Goal: Task Accomplishment & Management: Manage account settings

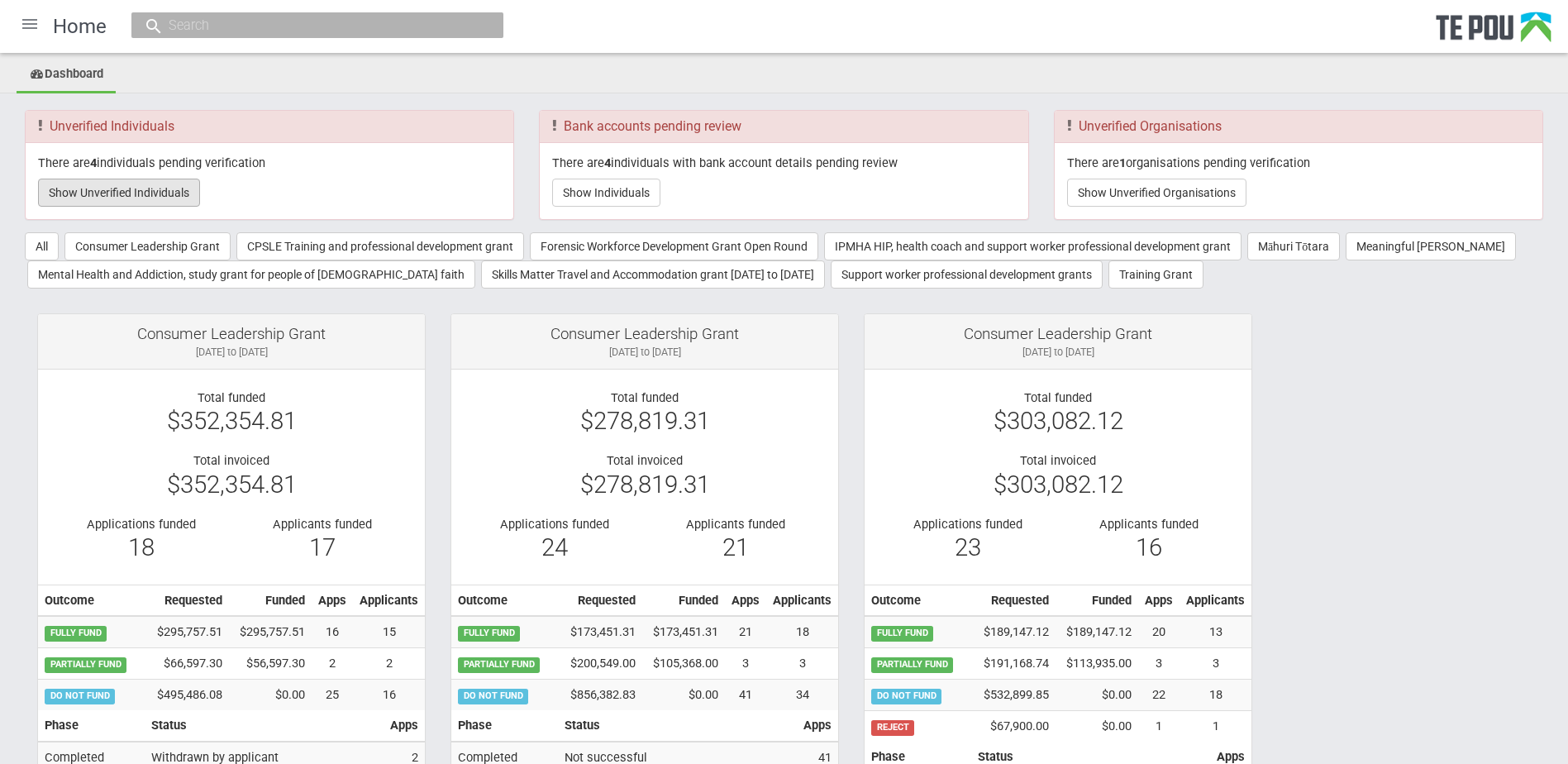
click at [143, 197] on button "Show Unverified Individuals" at bounding box center [118, 192] width 162 height 28
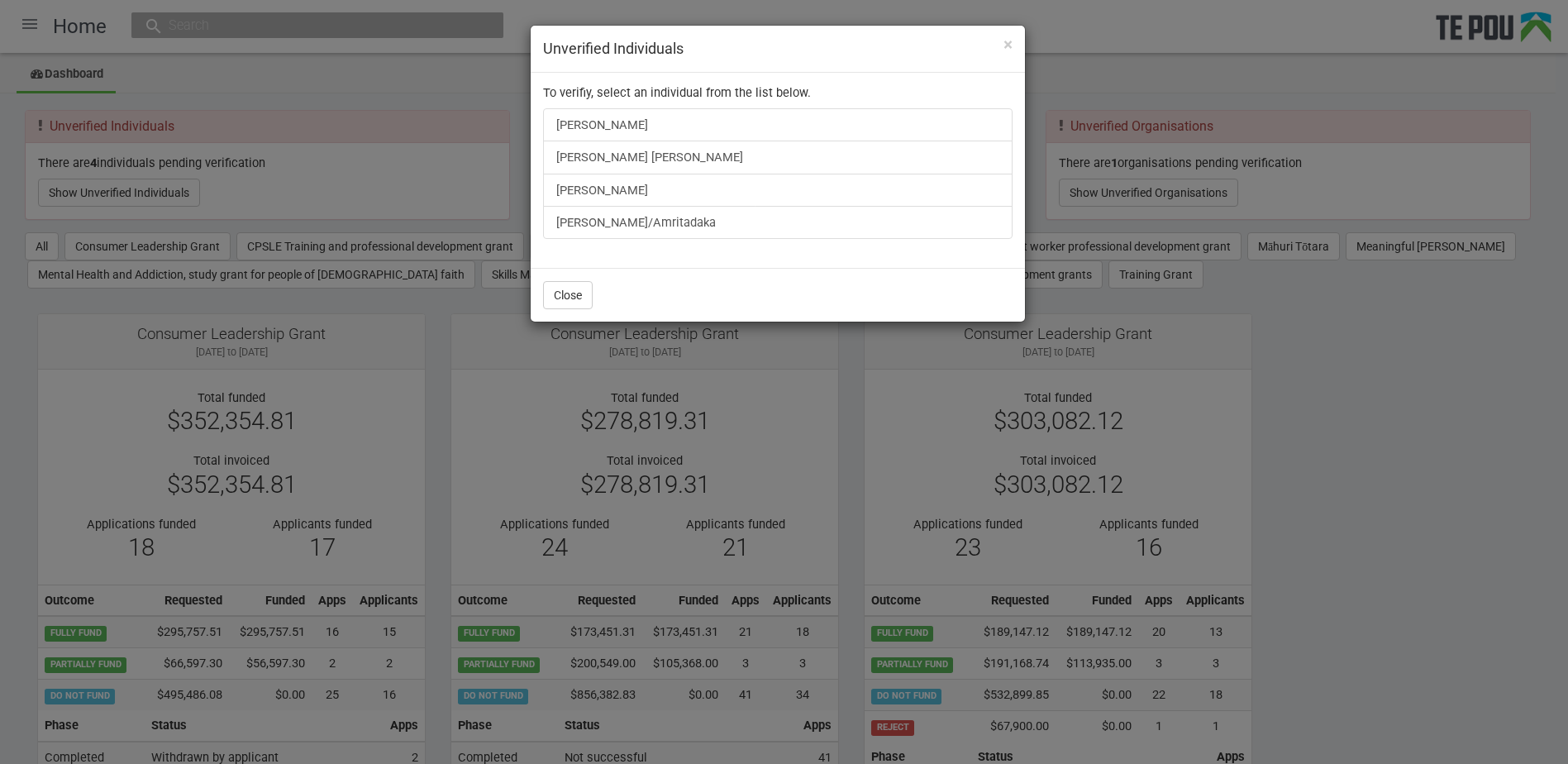
drag, startPoint x: 1256, startPoint y: 33, endPoint x: 1048, endPoint y: 31, distance: 208.0
click at [1256, 33] on div "× Unverified Individuals To verifiy, select an individual from the list below. …" at bounding box center [784, 382] width 1568 height 764
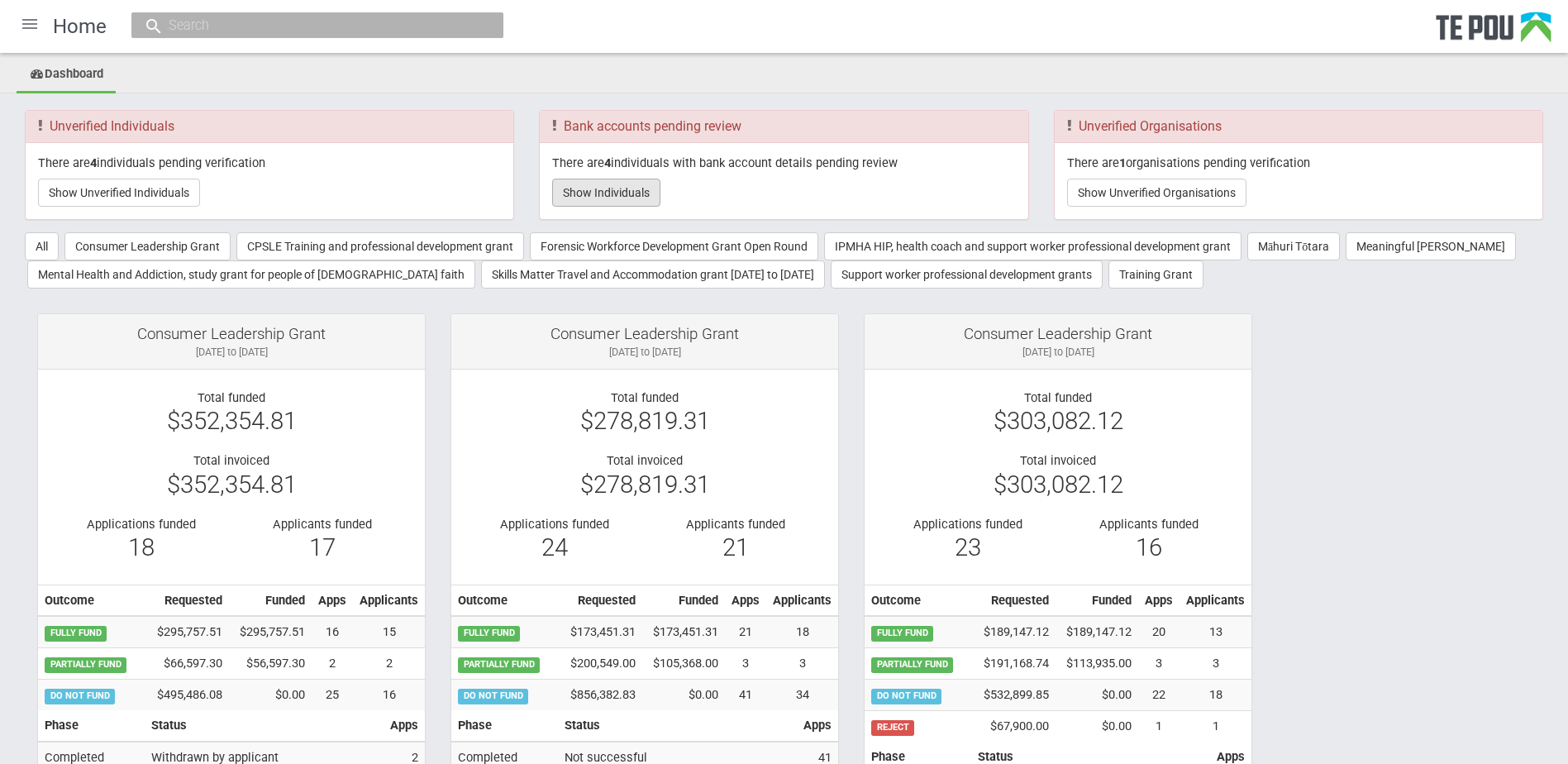
click at [604, 200] on button "Show Individuals" at bounding box center [606, 192] width 108 height 28
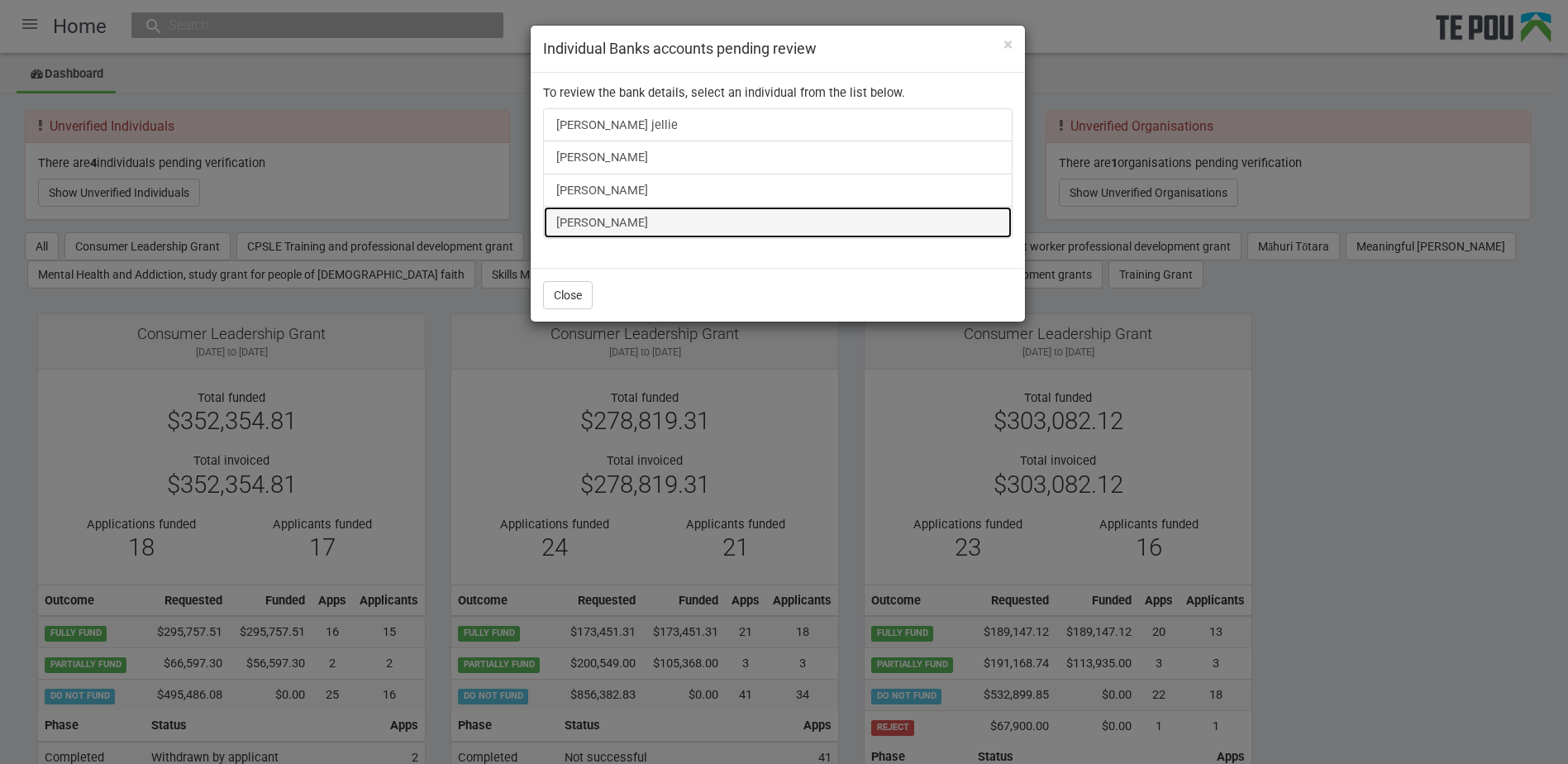
click at [606, 221] on link "[PERSON_NAME]" at bounding box center [778, 223] width 470 height 33
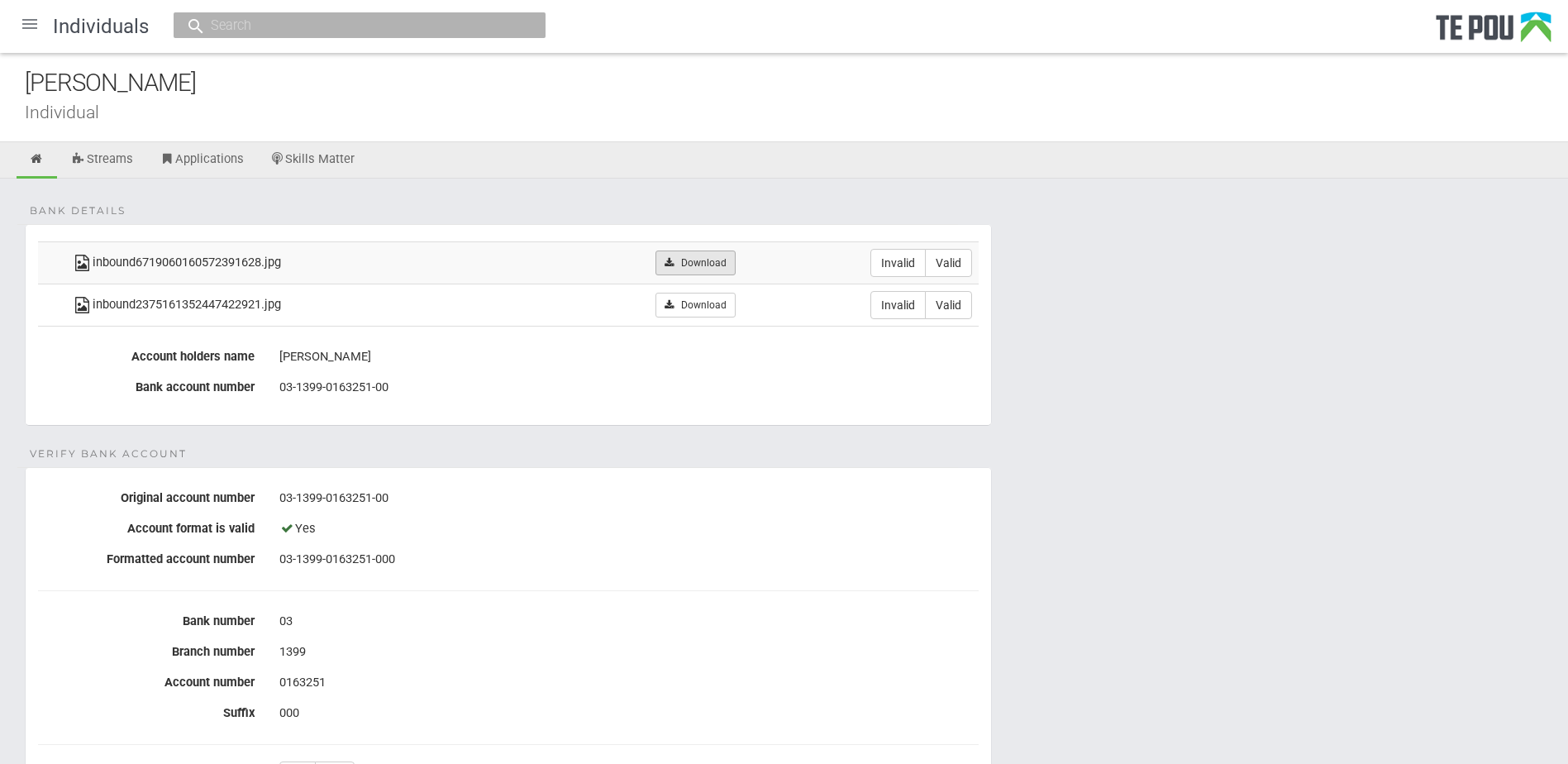
click at [695, 260] on link "Download" at bounding box center [695, 263] width 80 height 25
click at [759, 450] on form "Bank details inbound6719060160572391628.jpg Download Invalid Valid inbound23751…" at bounding box center [784, 654] width 1518 height 861
click at [724, 314] on link "Download" at bounding box center [695, 304] width 80 height 25
click at [1532, 414] on form "Bank details inbound6719060160572391628.jpg Download Invalid Valid inbound23751…" at bounding box center [784, 654] width 1518 height 861
click at [38, 162] on icon at bounding box center [36, 158] width 16 height 12
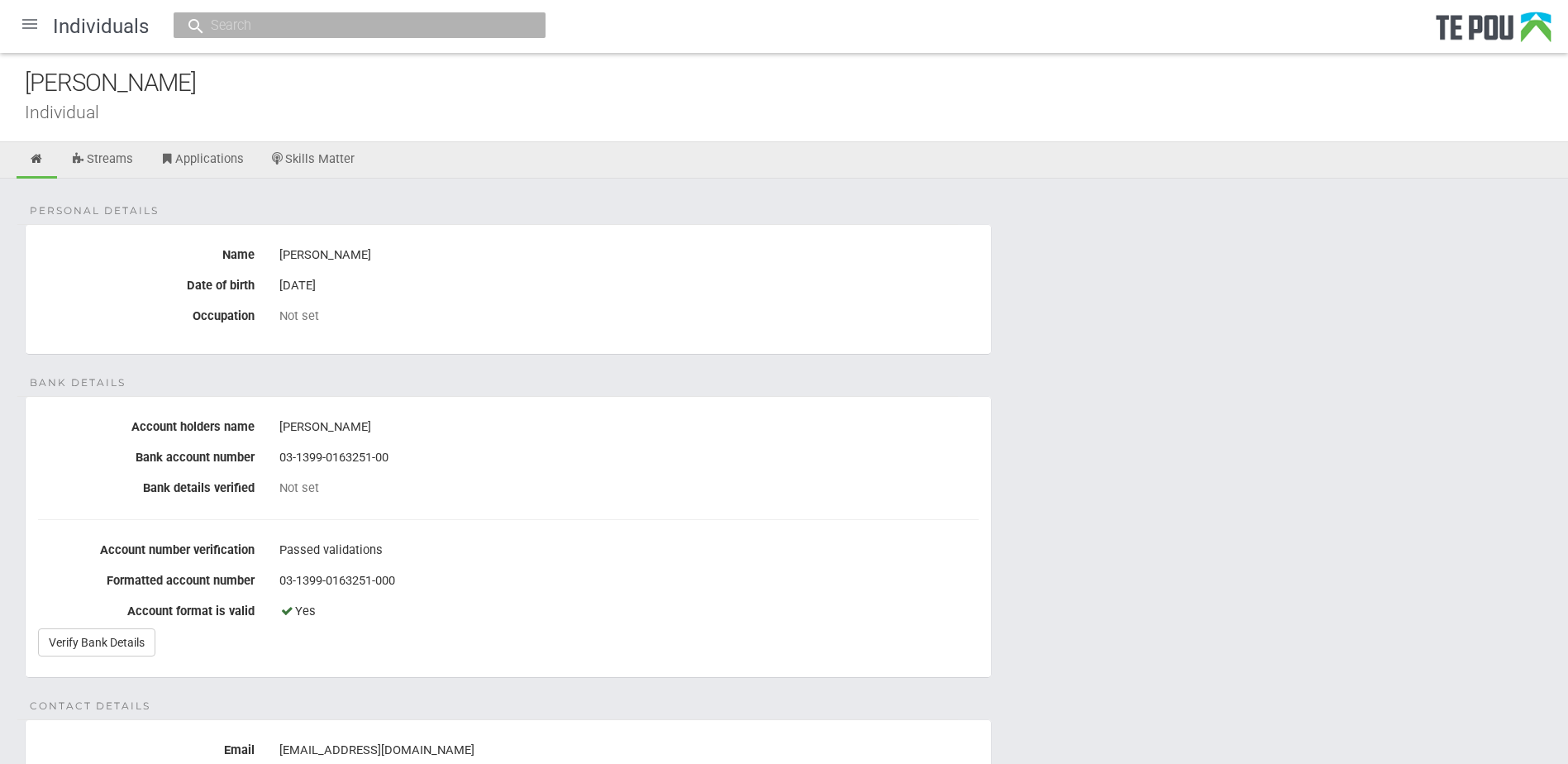
click at [20, 18] on div at bounding box center [30, 23] width 40 height 40
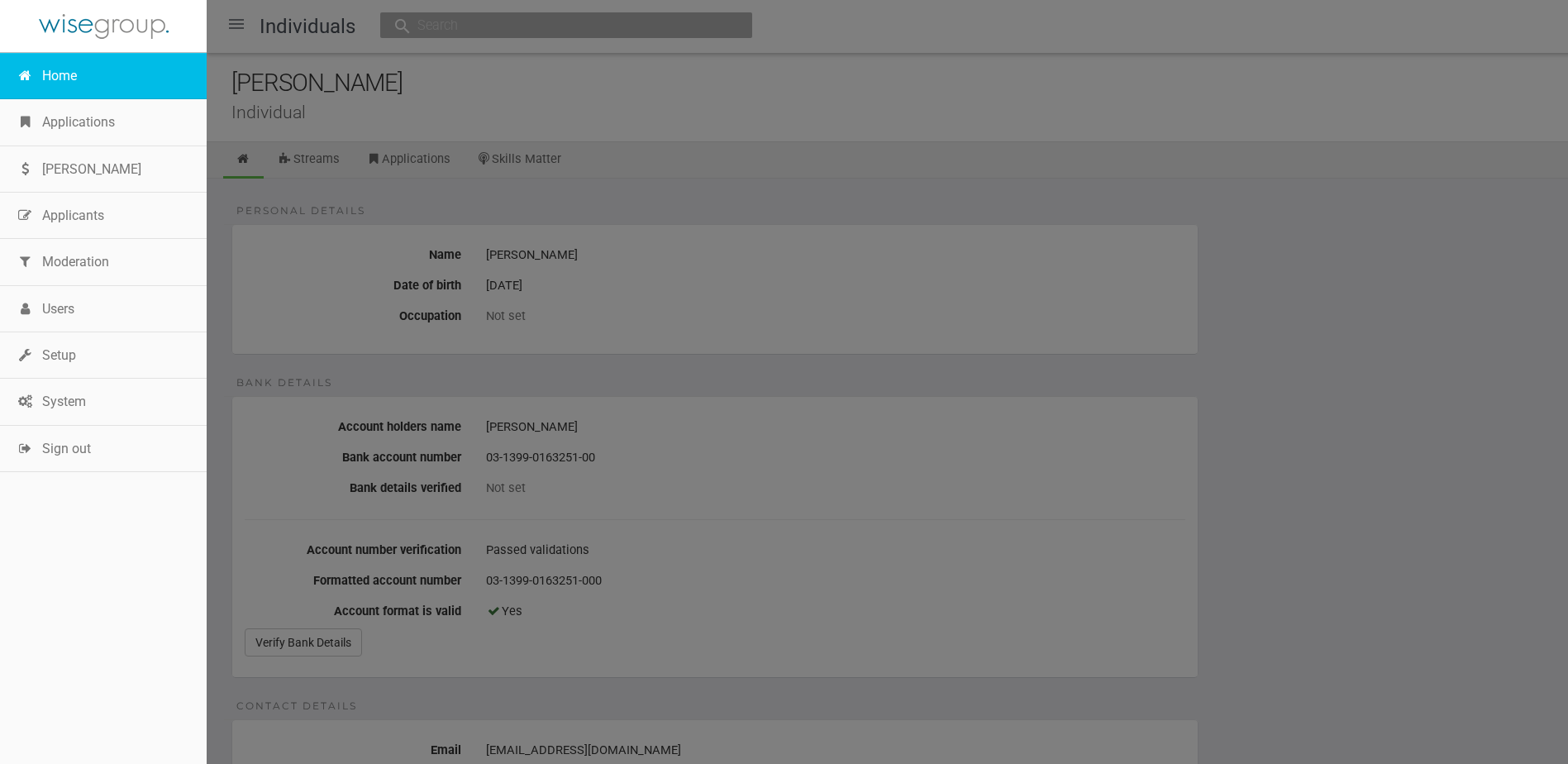
click at [79, 75] on link "Home" at bounding box center [103, 76] width 206 height 46
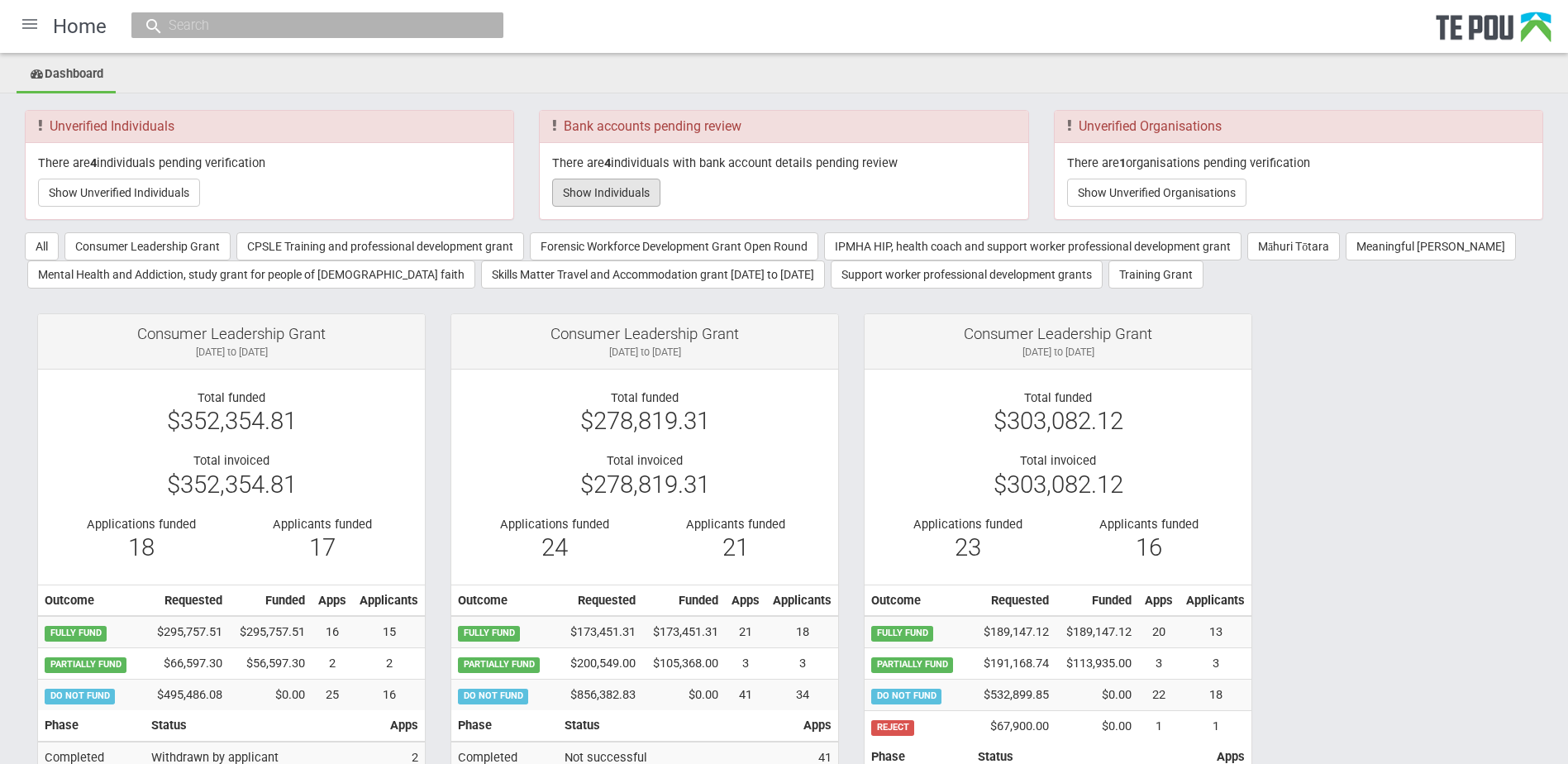
click at [646, 191] on button "Show Individuals" at bounding box center [606, 192] width 108 height 28
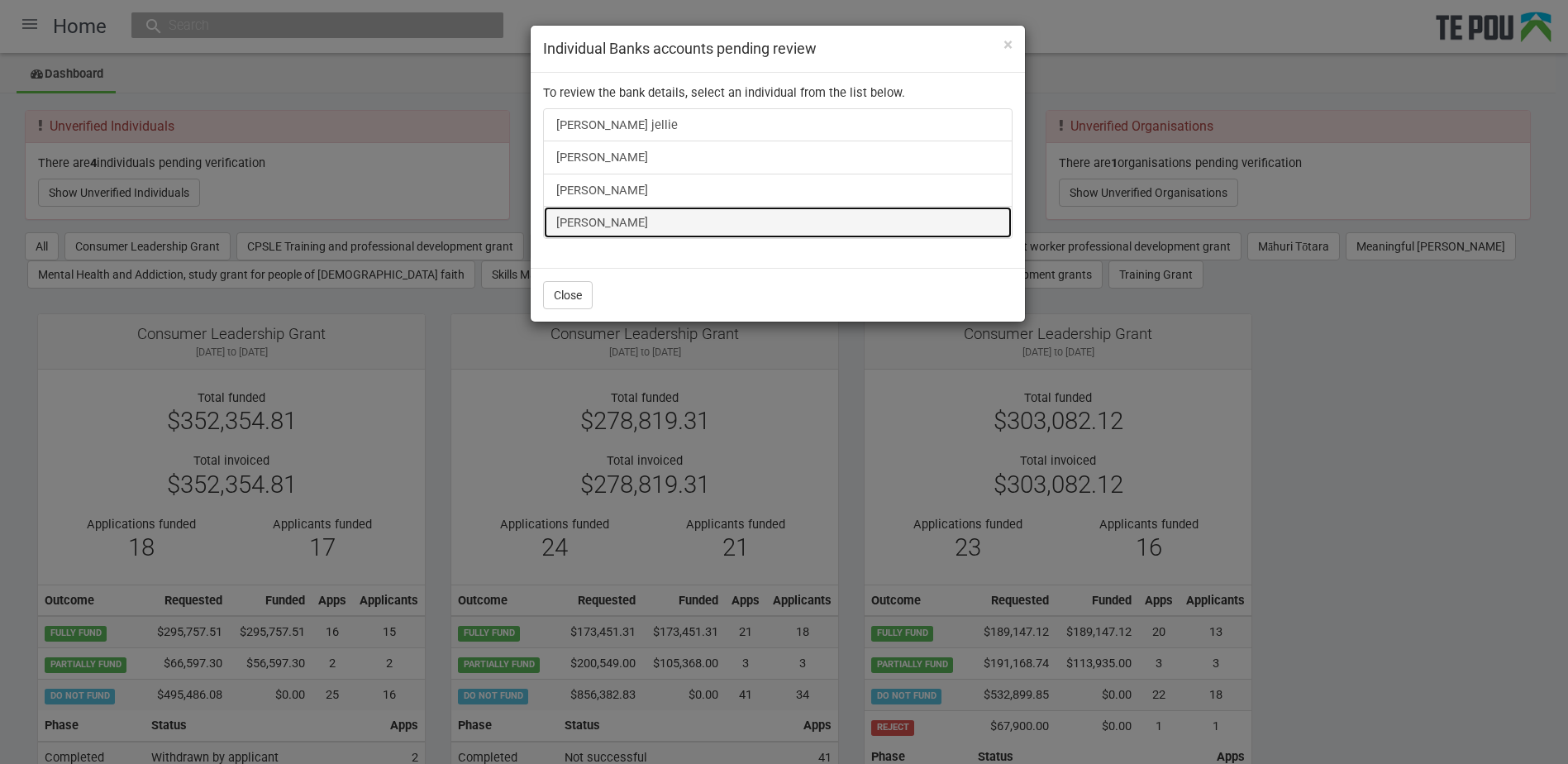
click at [609, 228] on link "[PERSON_NAME]" at bounding box center [778, 223] width 470 height 33
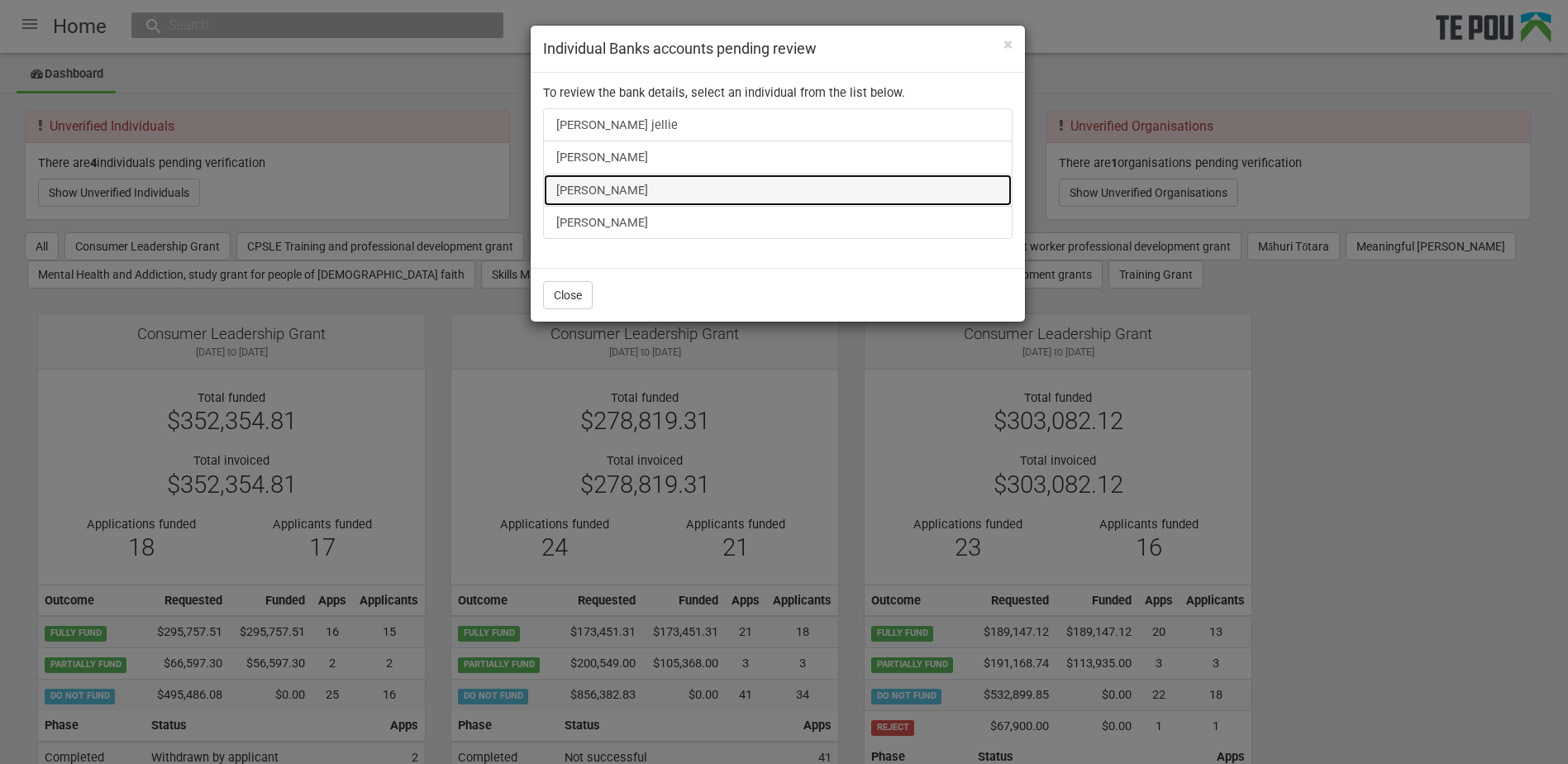
click at [594, 183] on link "Taratoa Smith" at bounding box center [778, 191] width 470 height 33
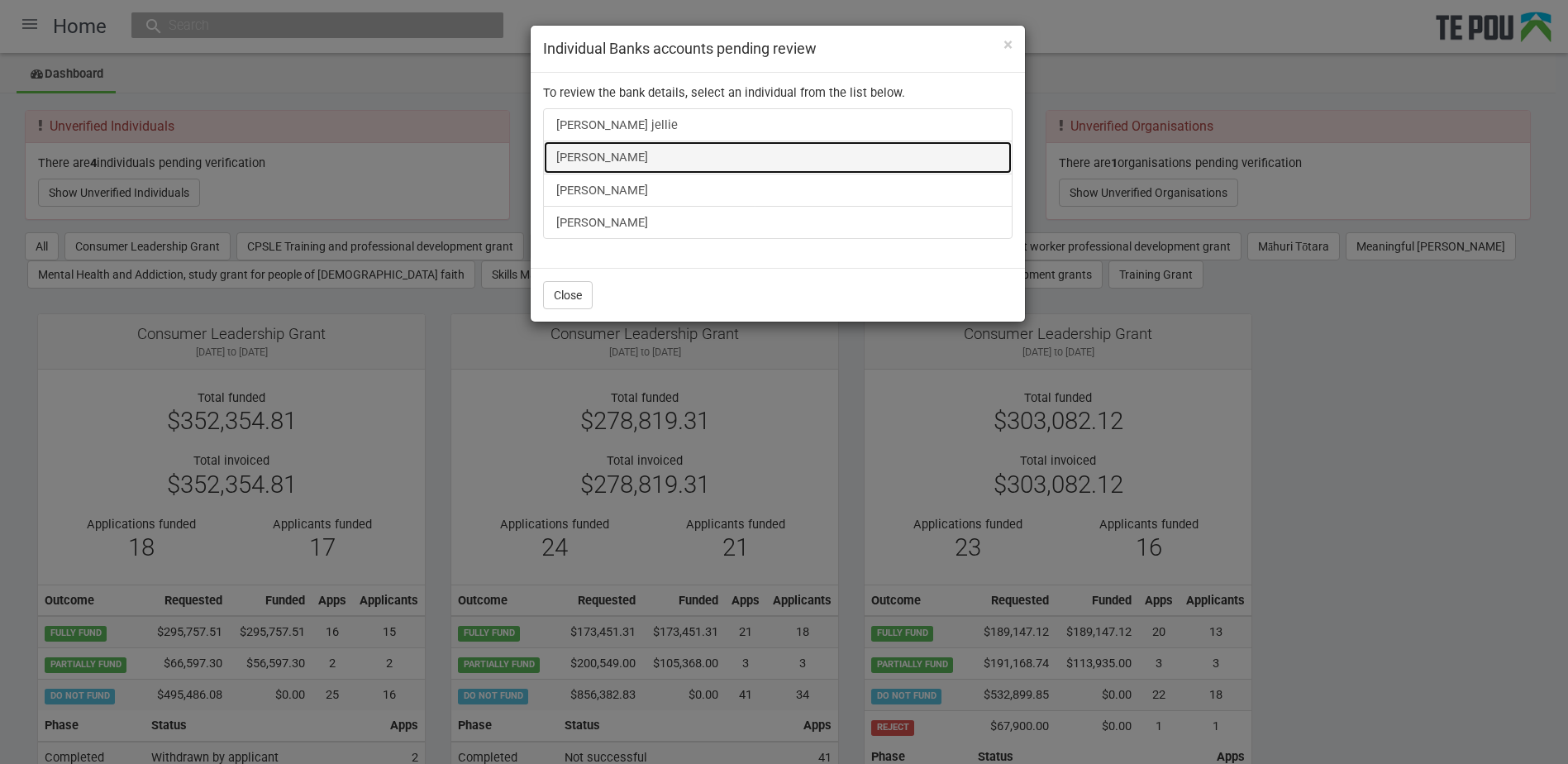
click at [585, 156] on link "Fran Mackay" at bounding box center [778, 157] width 470 height 33
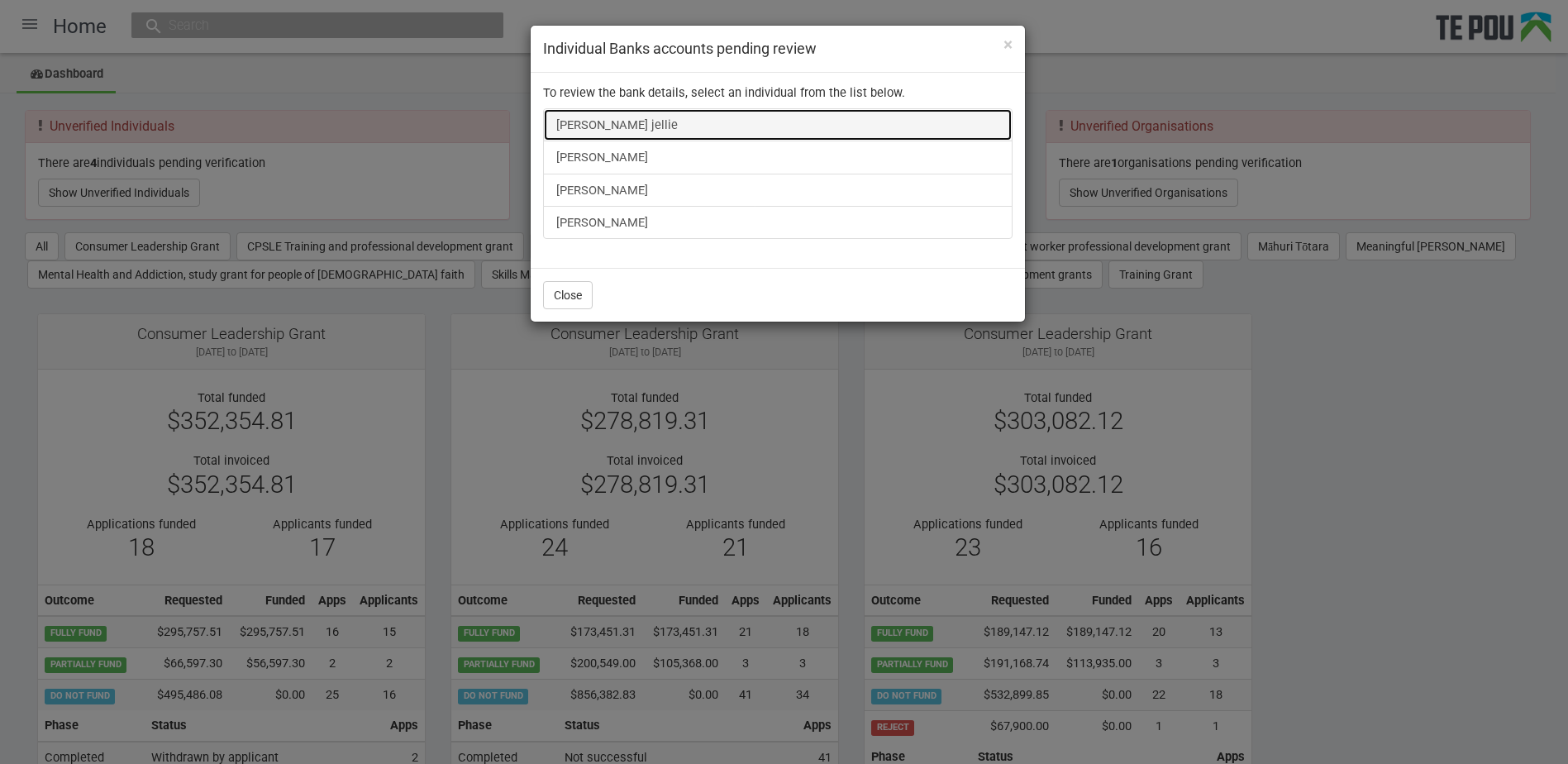
click at [637, 122] on link "Shirley Valakvi jellie" at bounding box center [778, 125] width 470 height 33
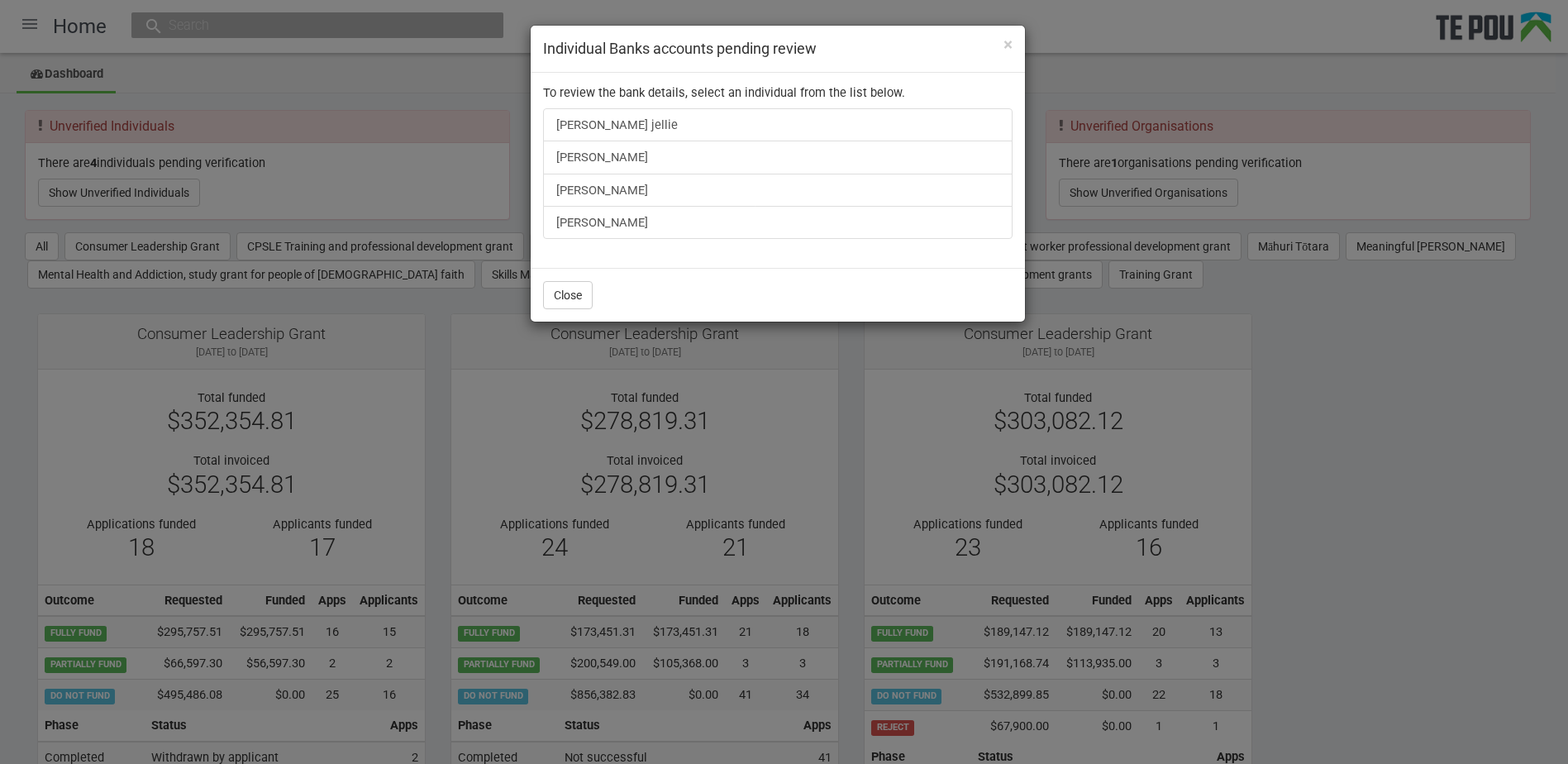
click at [337, 101] on div "× Individual Banks accounts pending review To review the bank details, select a…" at bounding box center [784, 382] width 1568 height 764
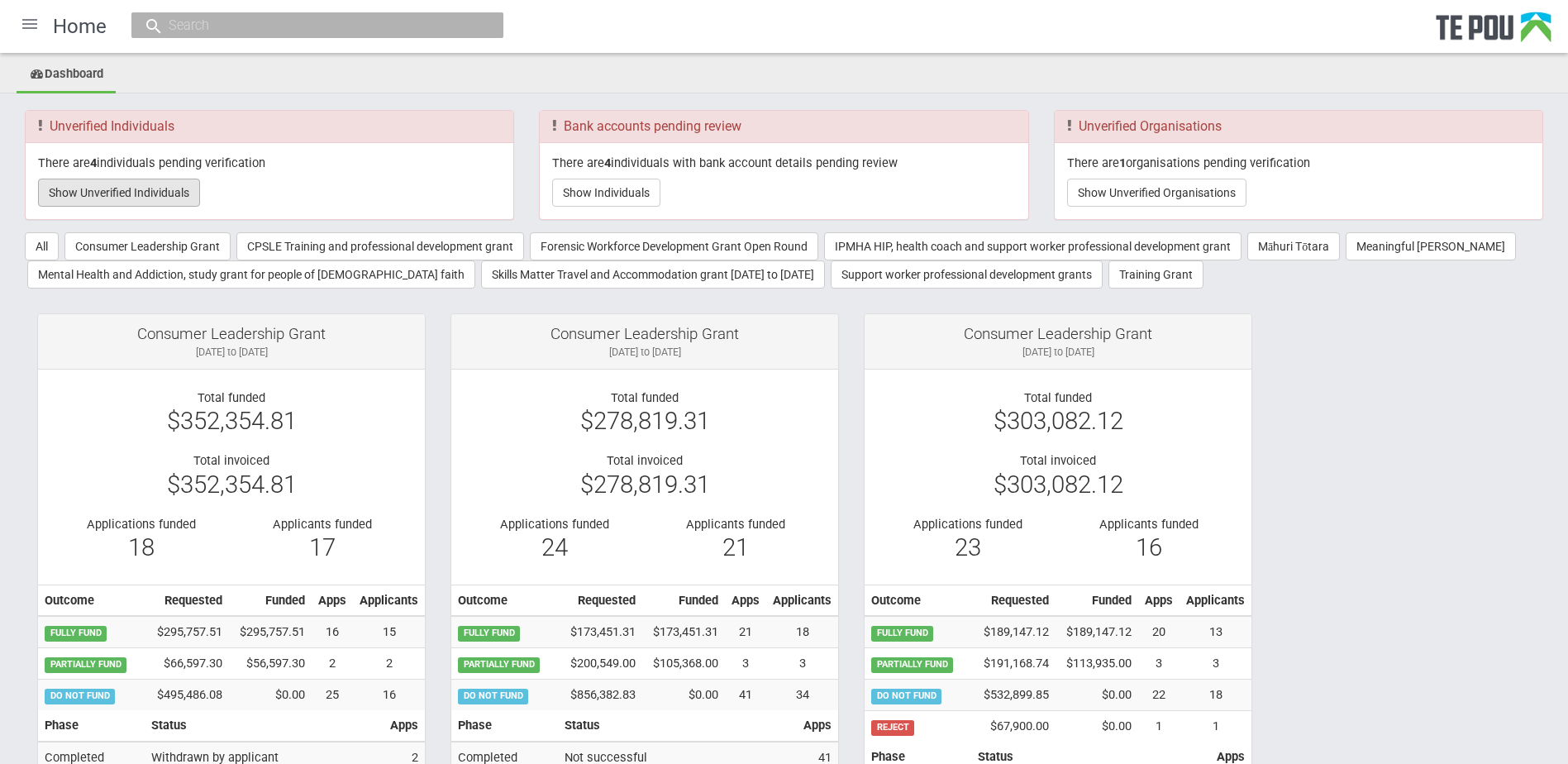
click at [103, 201] on button "Show Unverified Individuals" at bounding box center [118, 192] width 162 height 28
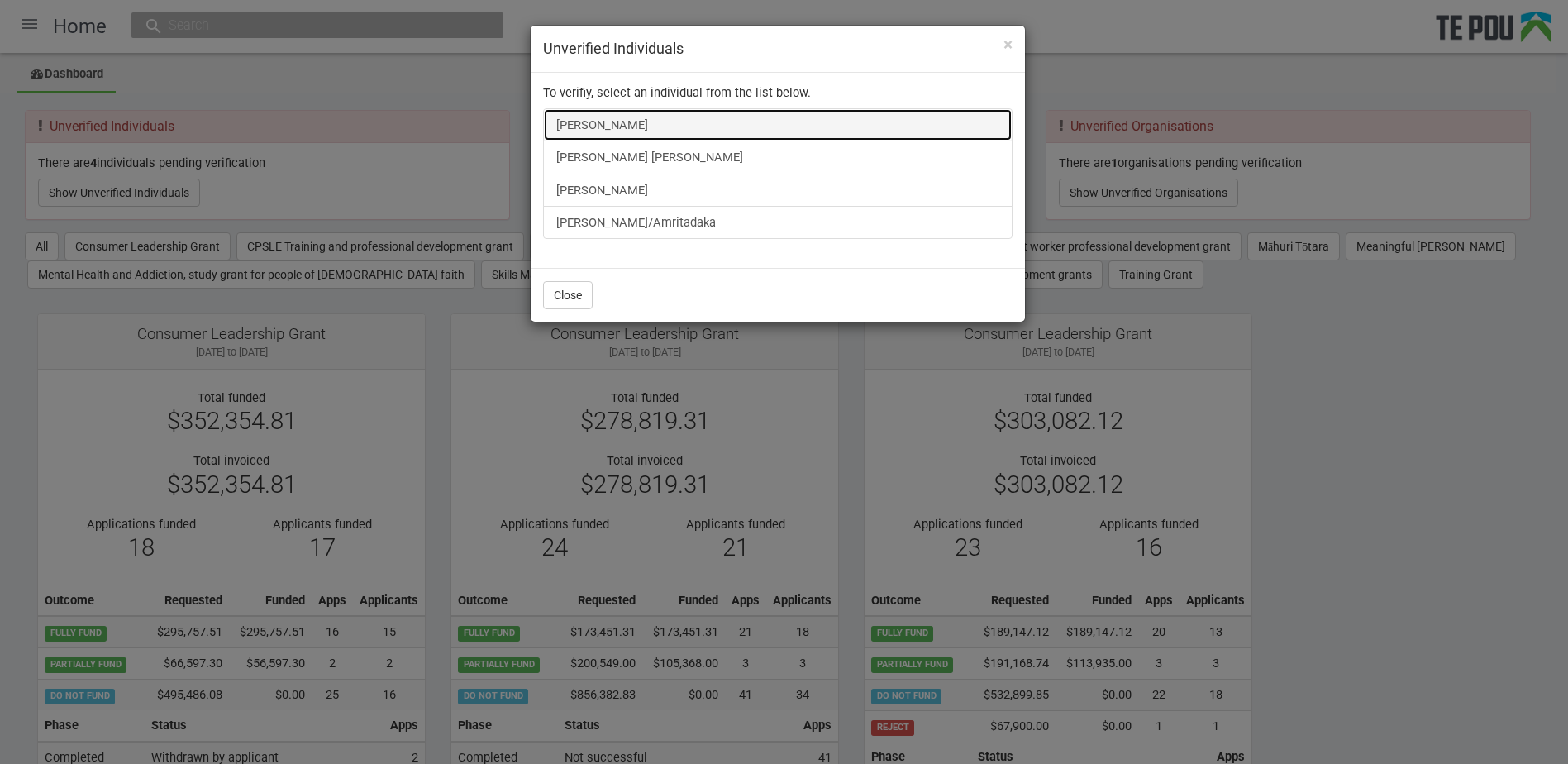
click at [612, 118] on link "Swastika Chand" at bounding box center [778, 125] width 470 height 33
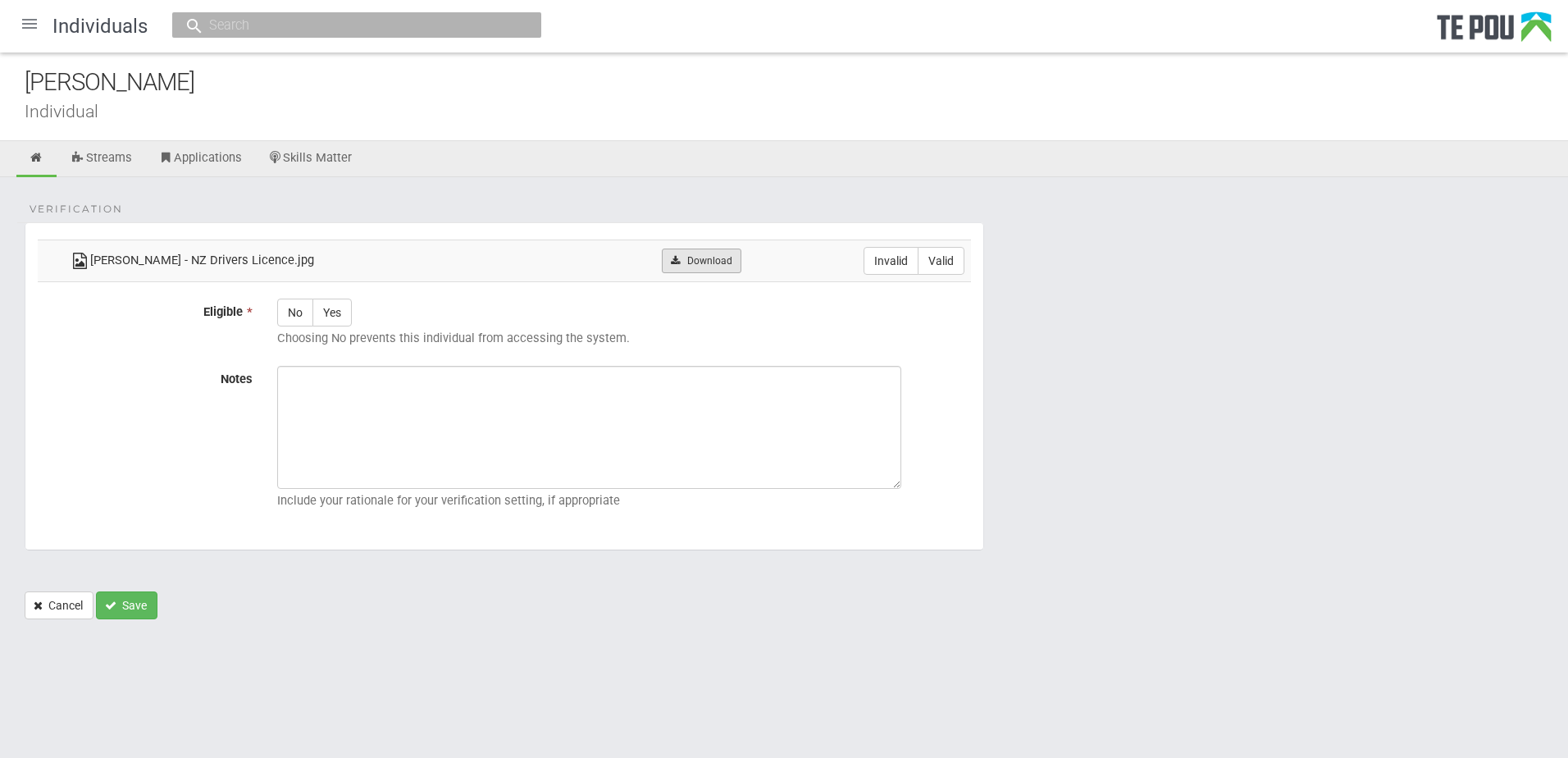
click at [693, 270] on link "Download" at bounding box center [701, 261] width 80 height 25
click at [588, 108] on div "Individual" at bounding box center [796, 111] width 1543 height 17
click at [927, 254] on label "Valid" at bounding box center [940, 261] width 47 height 28
radio input "true"
click at [38, 162] on icon at bounding box center [36, 157] width 16 height 12
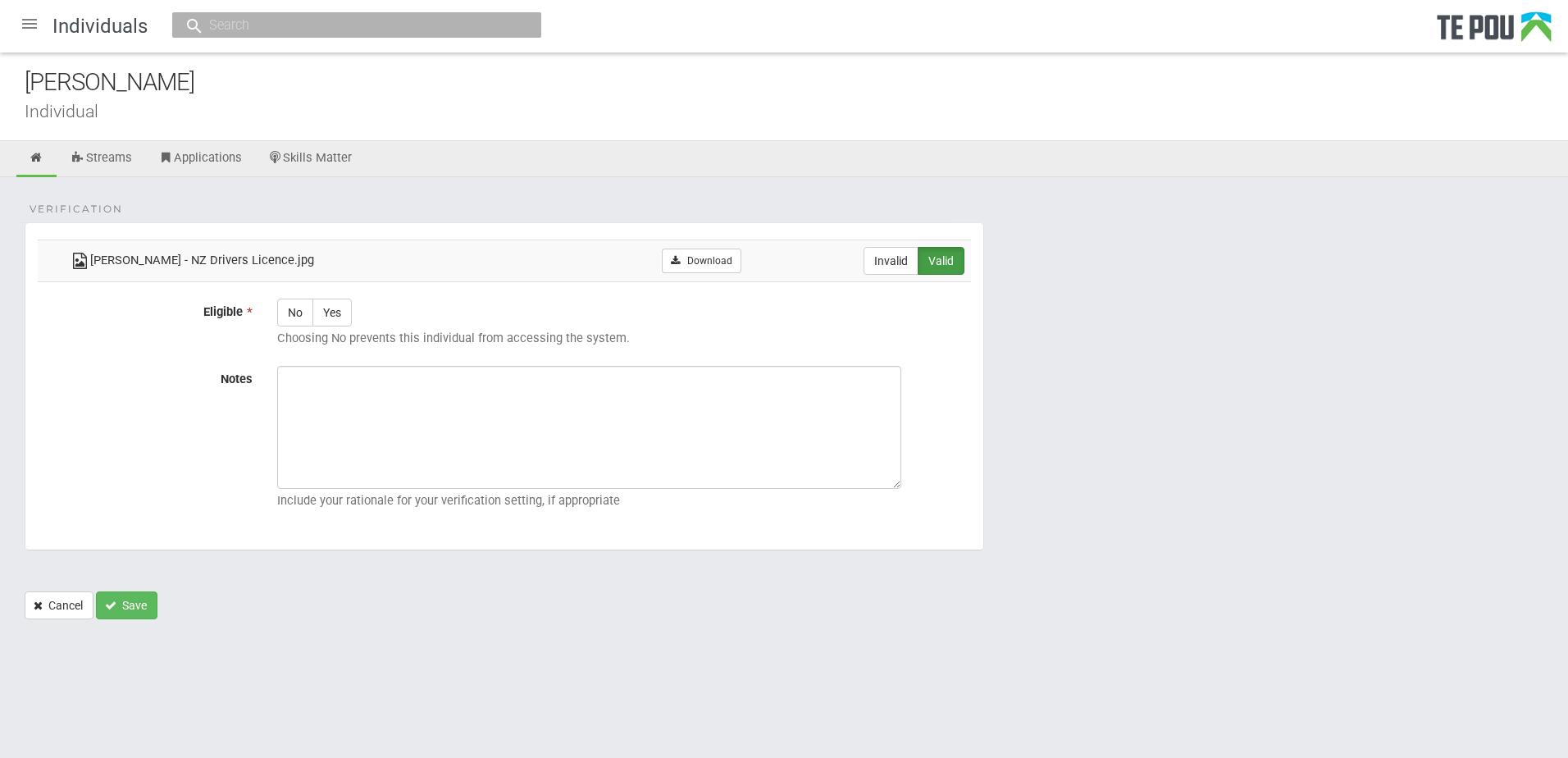
click at [693, 183] on div "Verification Swastika Chand - NZ Drivers Licence.jpg Download Invalid Valid Eli…" at bounding box center [784, 407] width 1568 height 459
click at [39, 152] on icon at bounding box center [36, 157] width 16 height 12
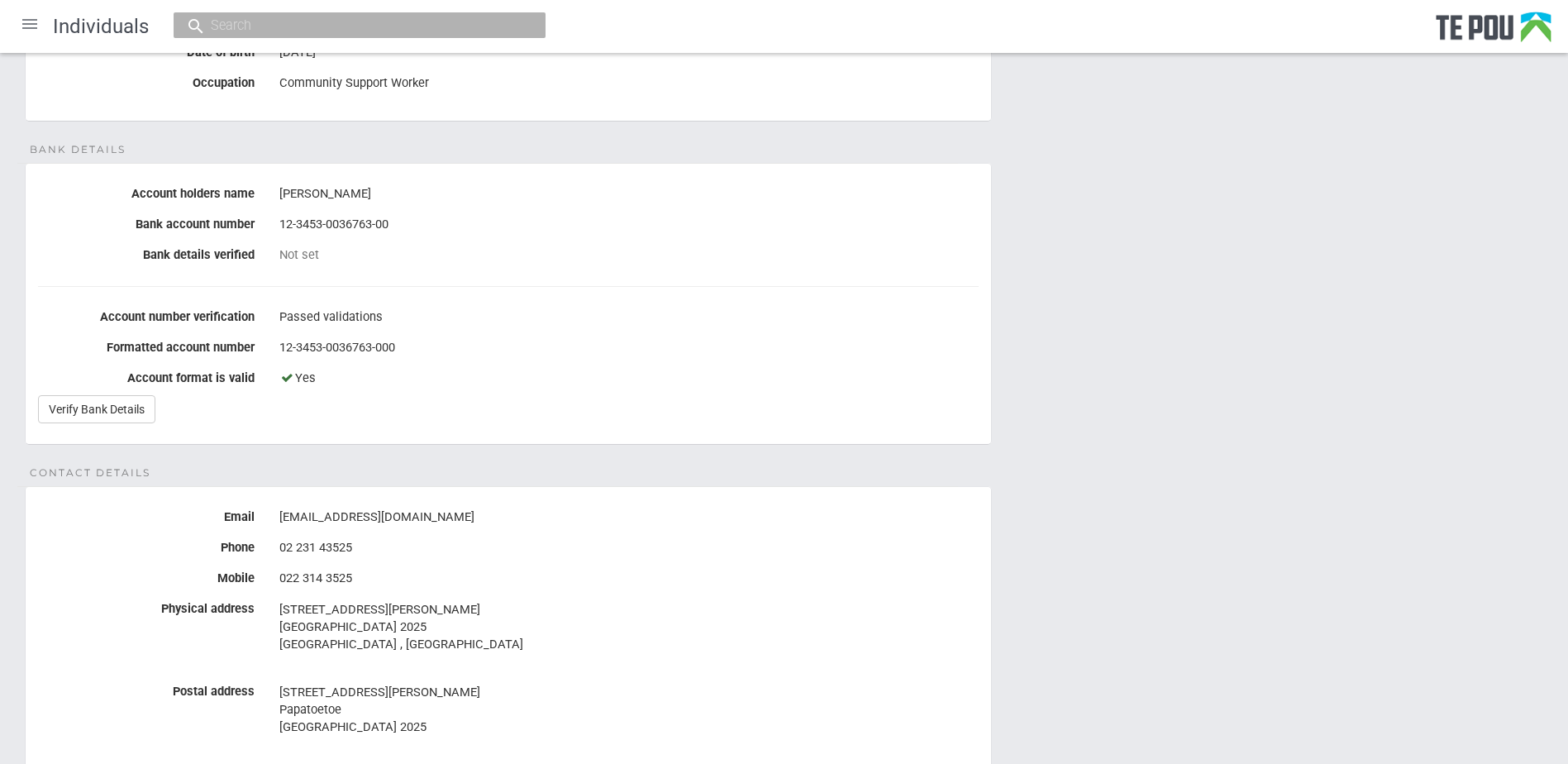
scroll to position [82, 0]
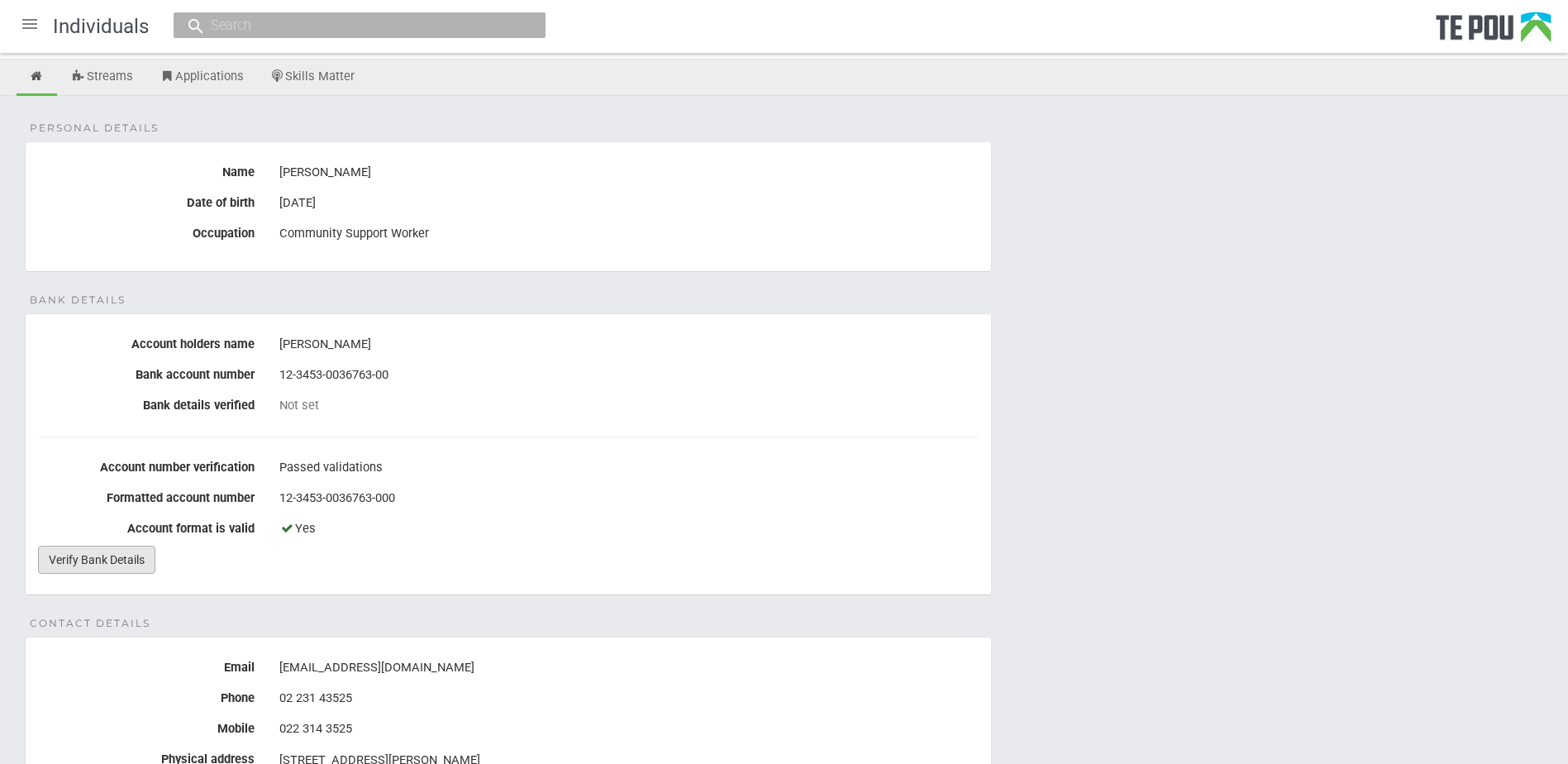
click at [94, 553] on link "Verify Bank Details" at bounding box center [96, 560] width 117 height 28
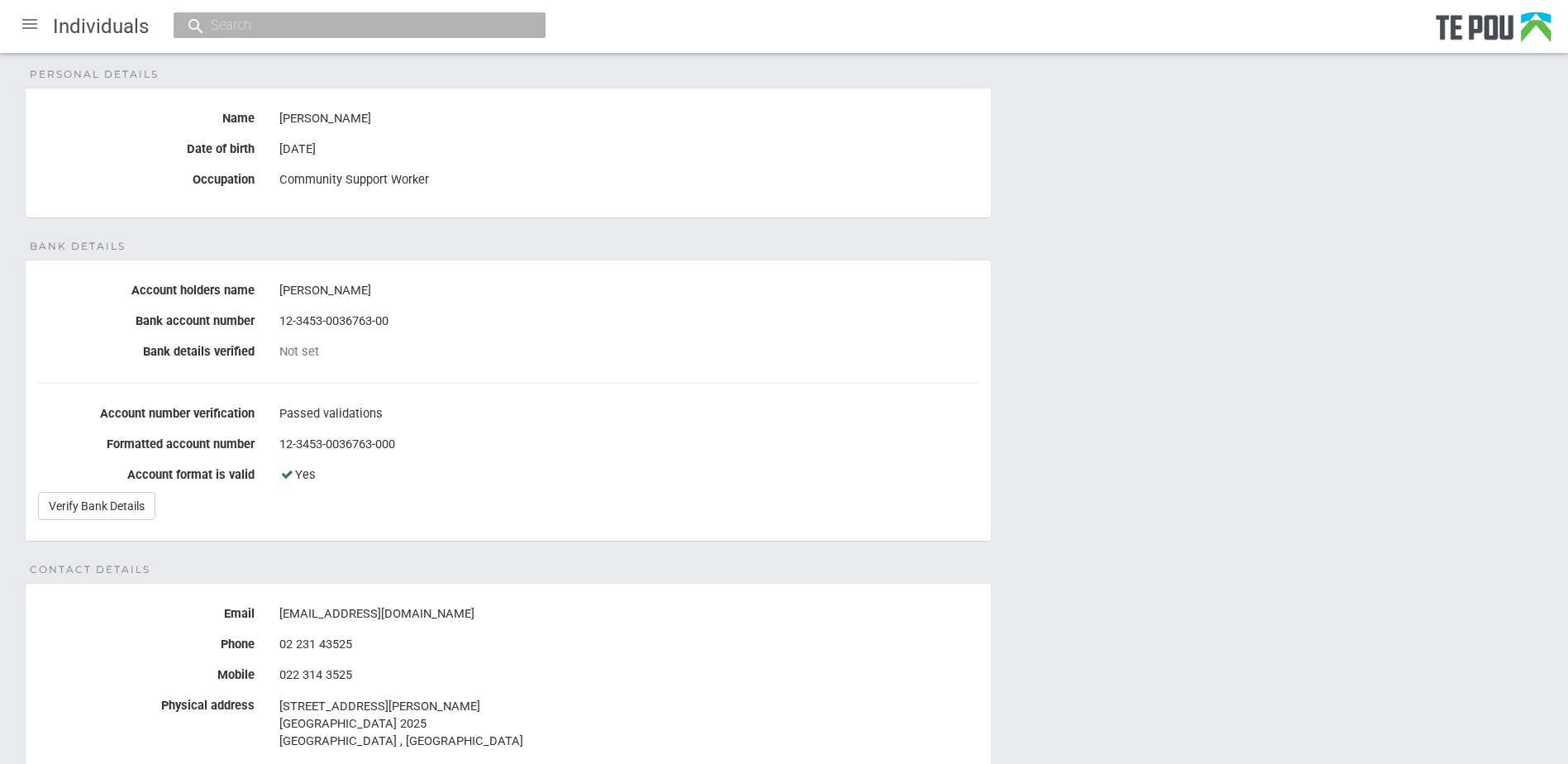
scroll to position [0, 0]
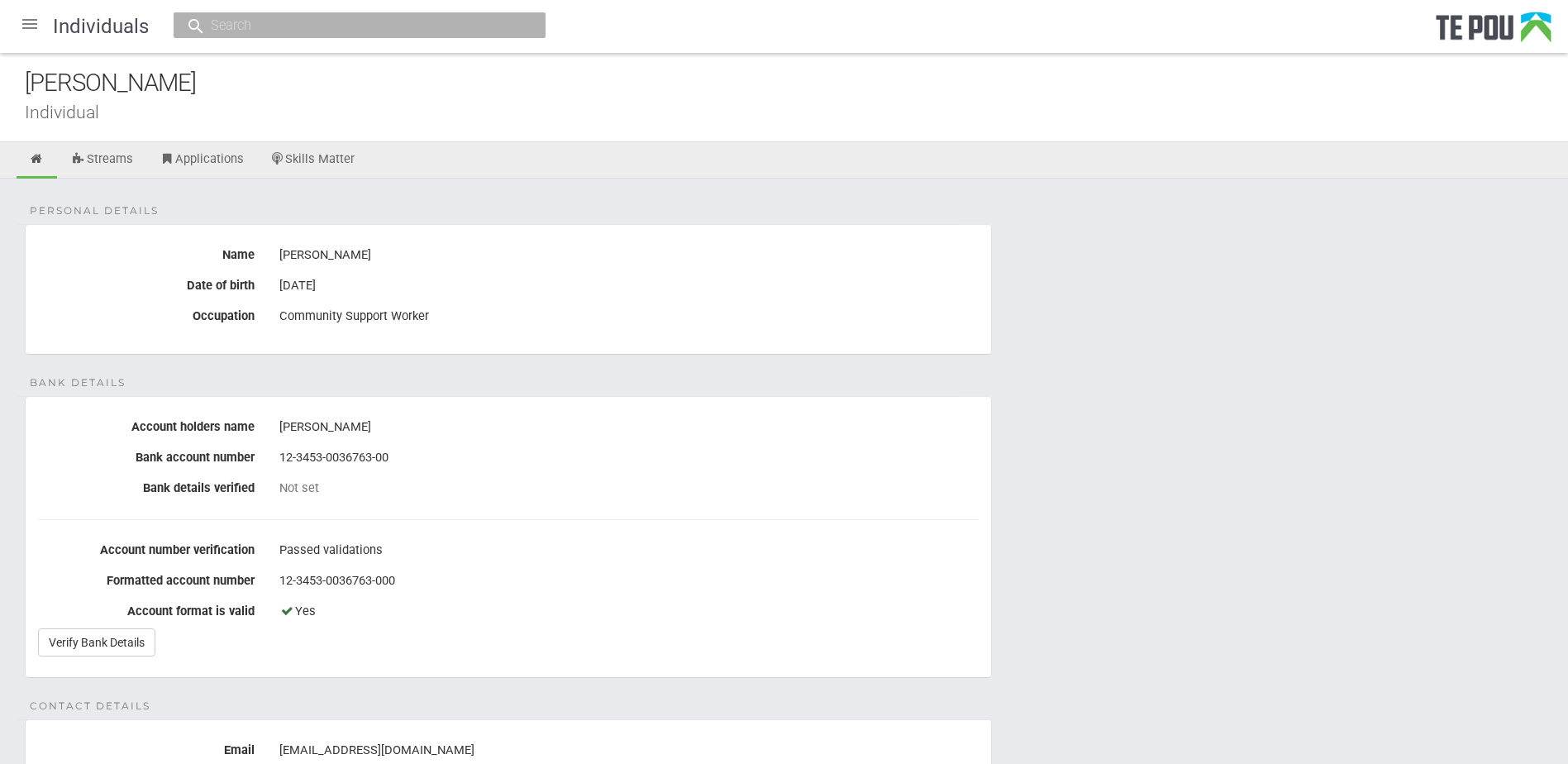
click at [31, 27] on div at bounding box center [30, 23] width 40 height 40
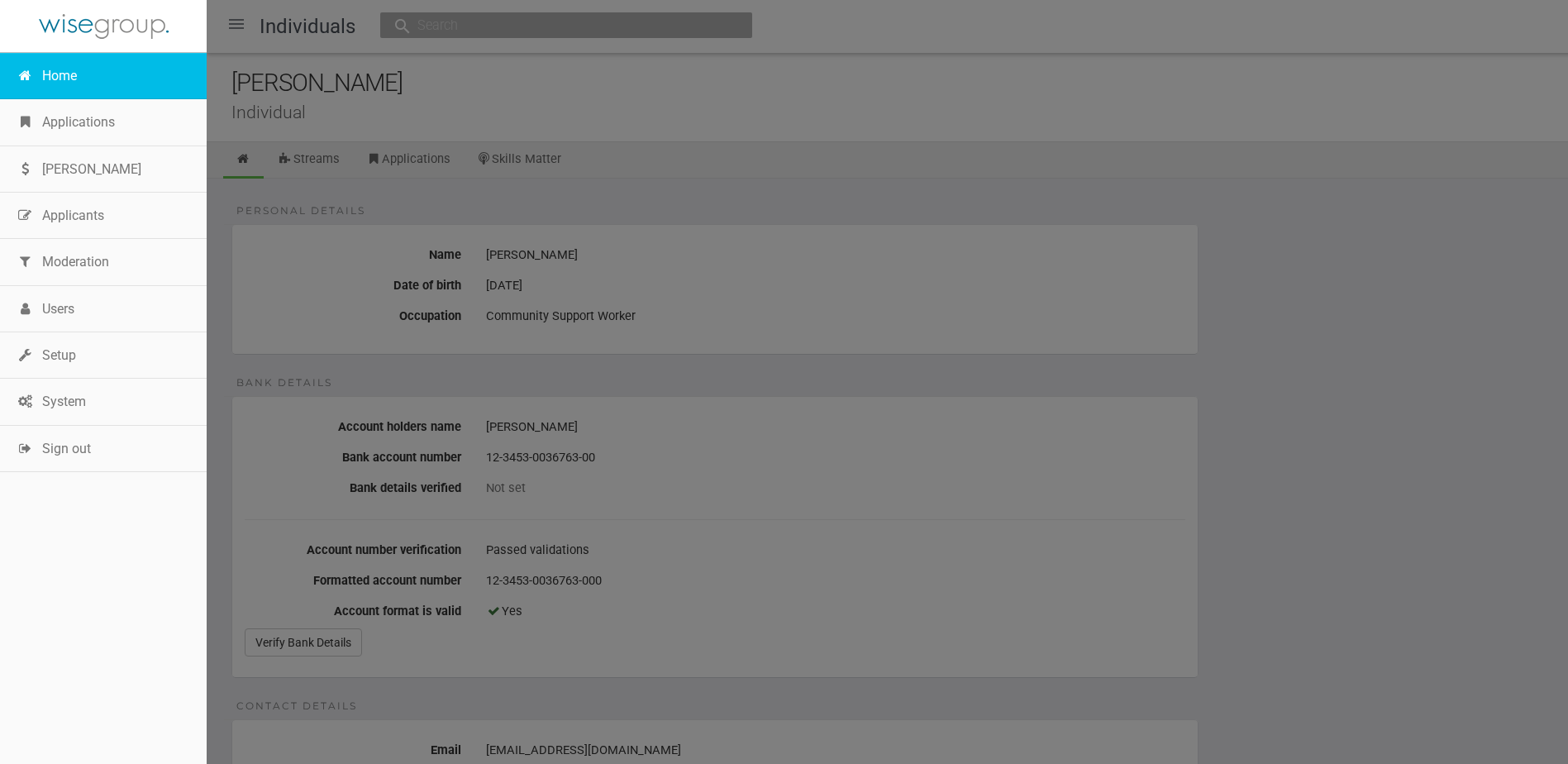
click at [40, 66] on link "Home" at bounding box center [103, 76] width 206 height 46
click at [45, 76] on link "Home" at bounding box center [103, 76] width 206 height 46
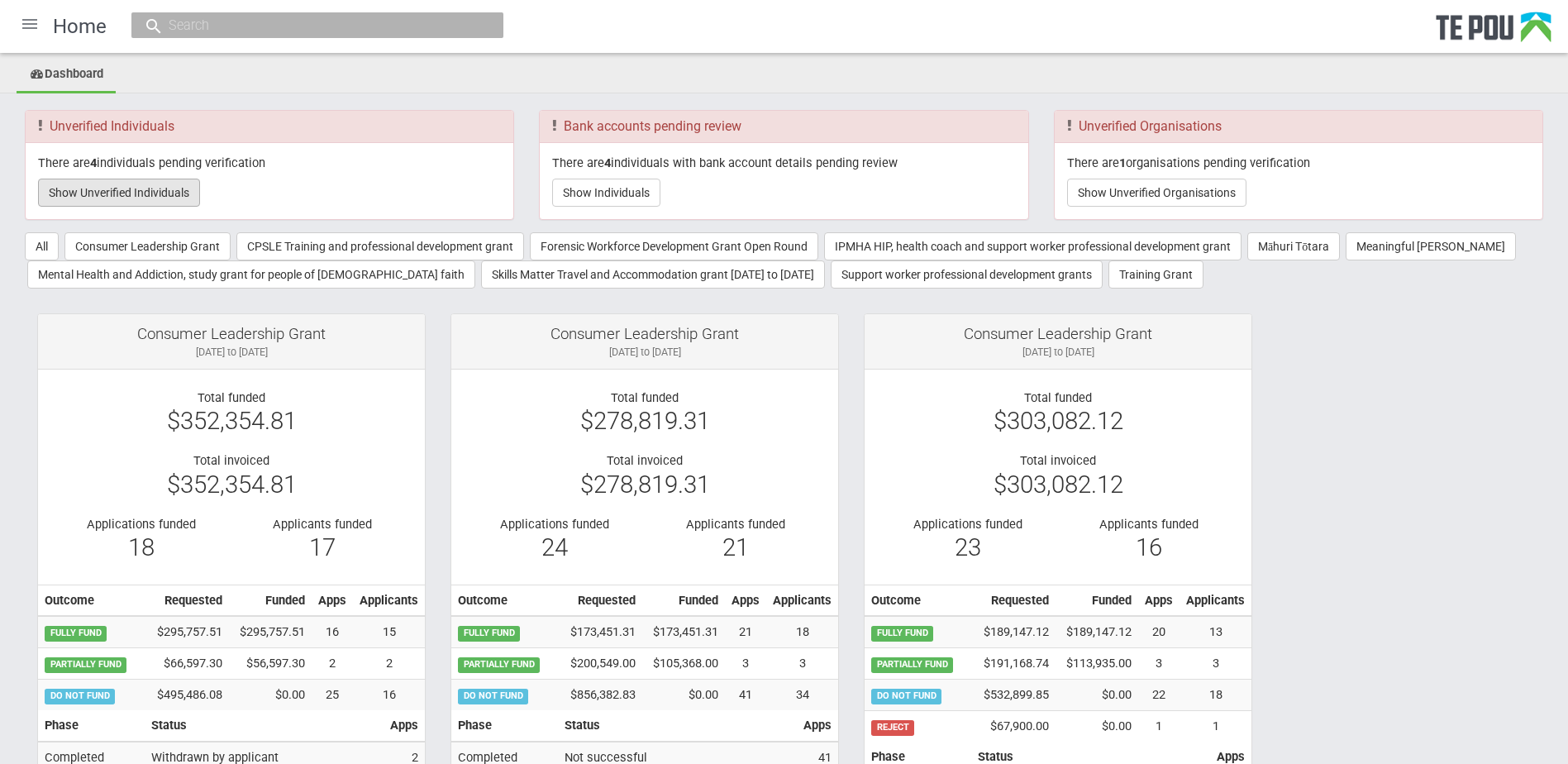
click at [127, 190] on button "Show Unverified Individuals" at bounding box center [118, 192] width 162 height 28
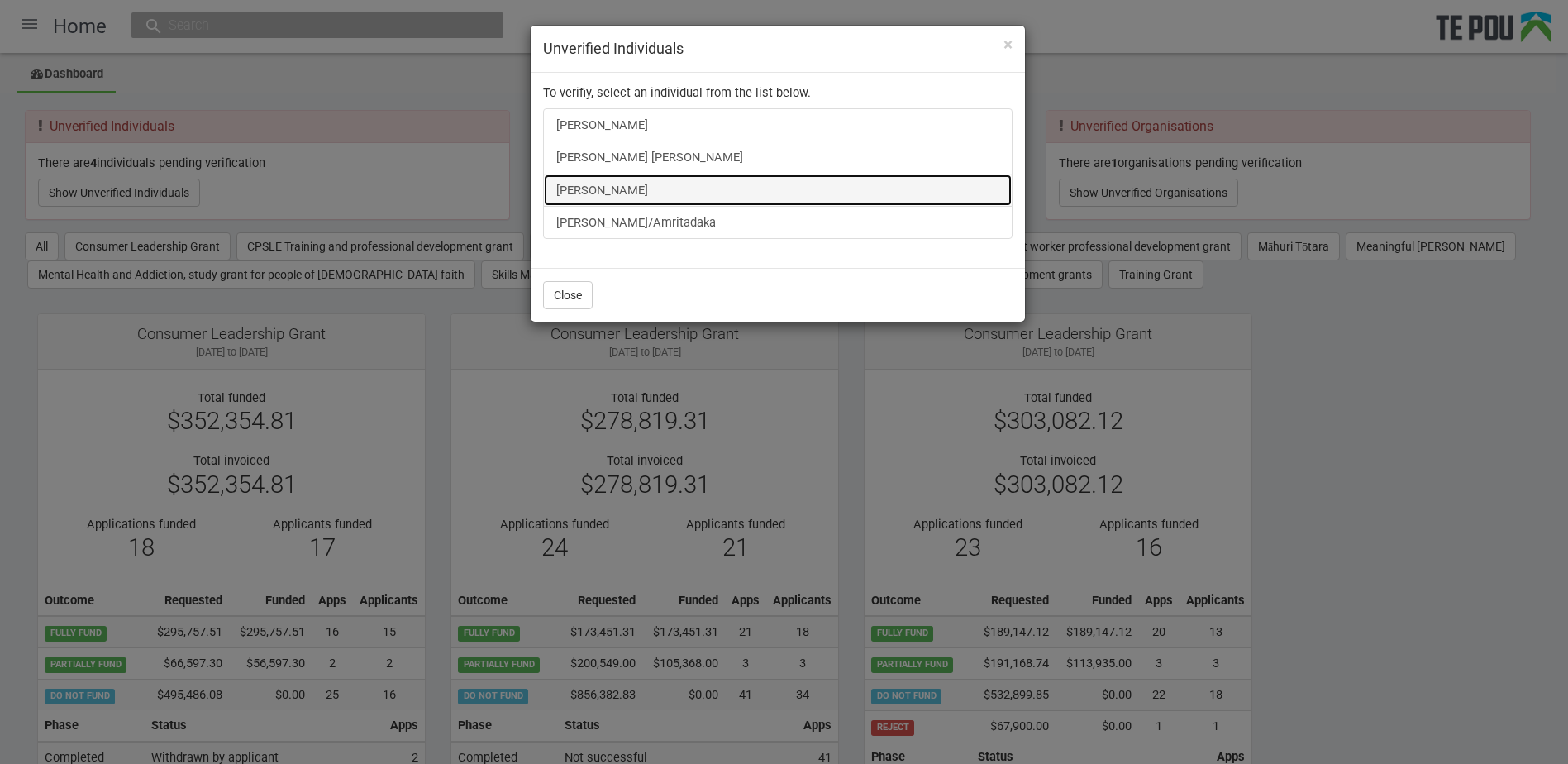
click at [596, 191] on link "[PERSON_NAME]" at bounding box center [778, 191] width 470 height 33
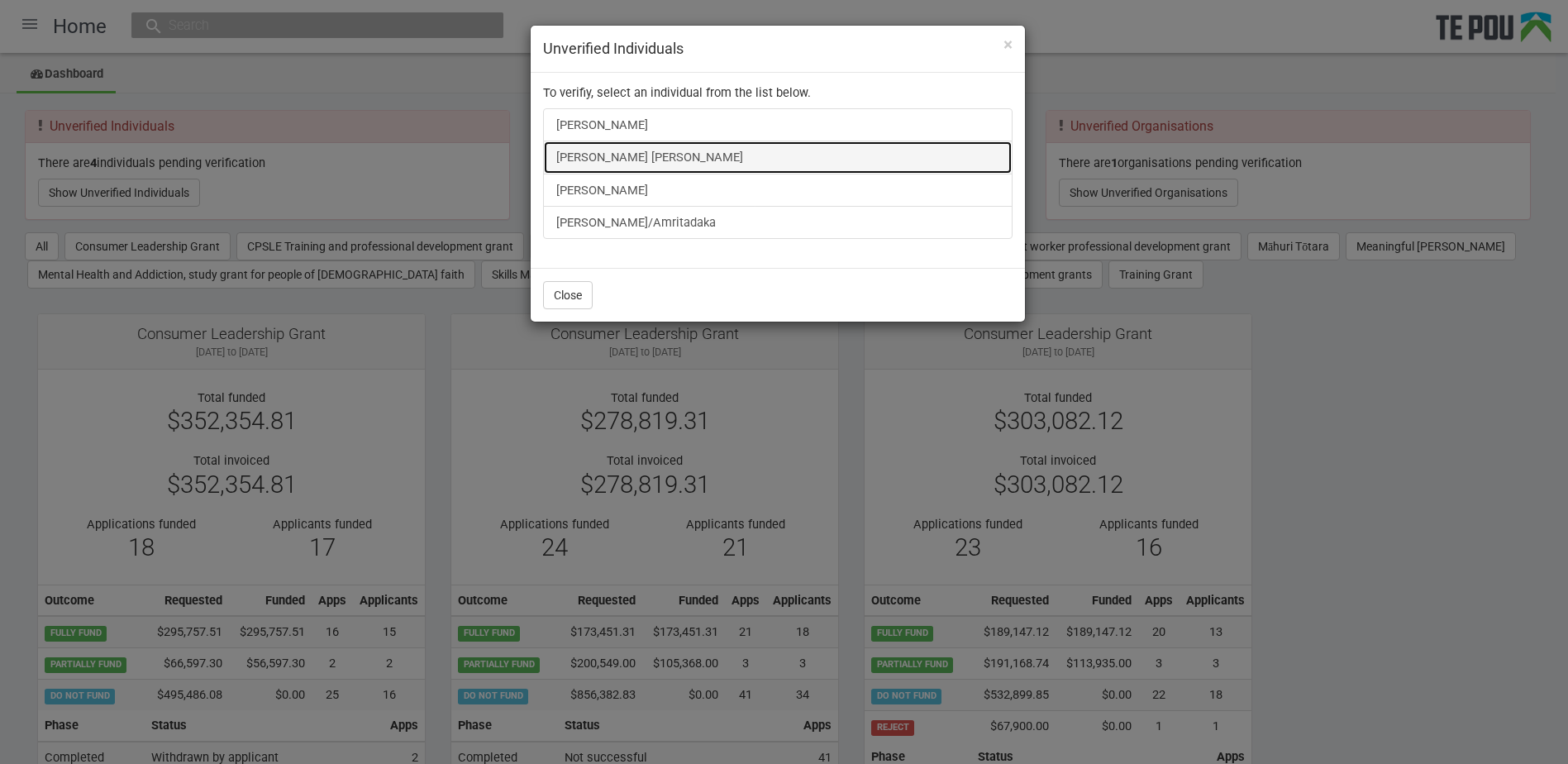
click at [619, 162] on link "[PERSON_NAME] [PERSON_NAME]" at bounding box center [778, 157] width 470 height 33
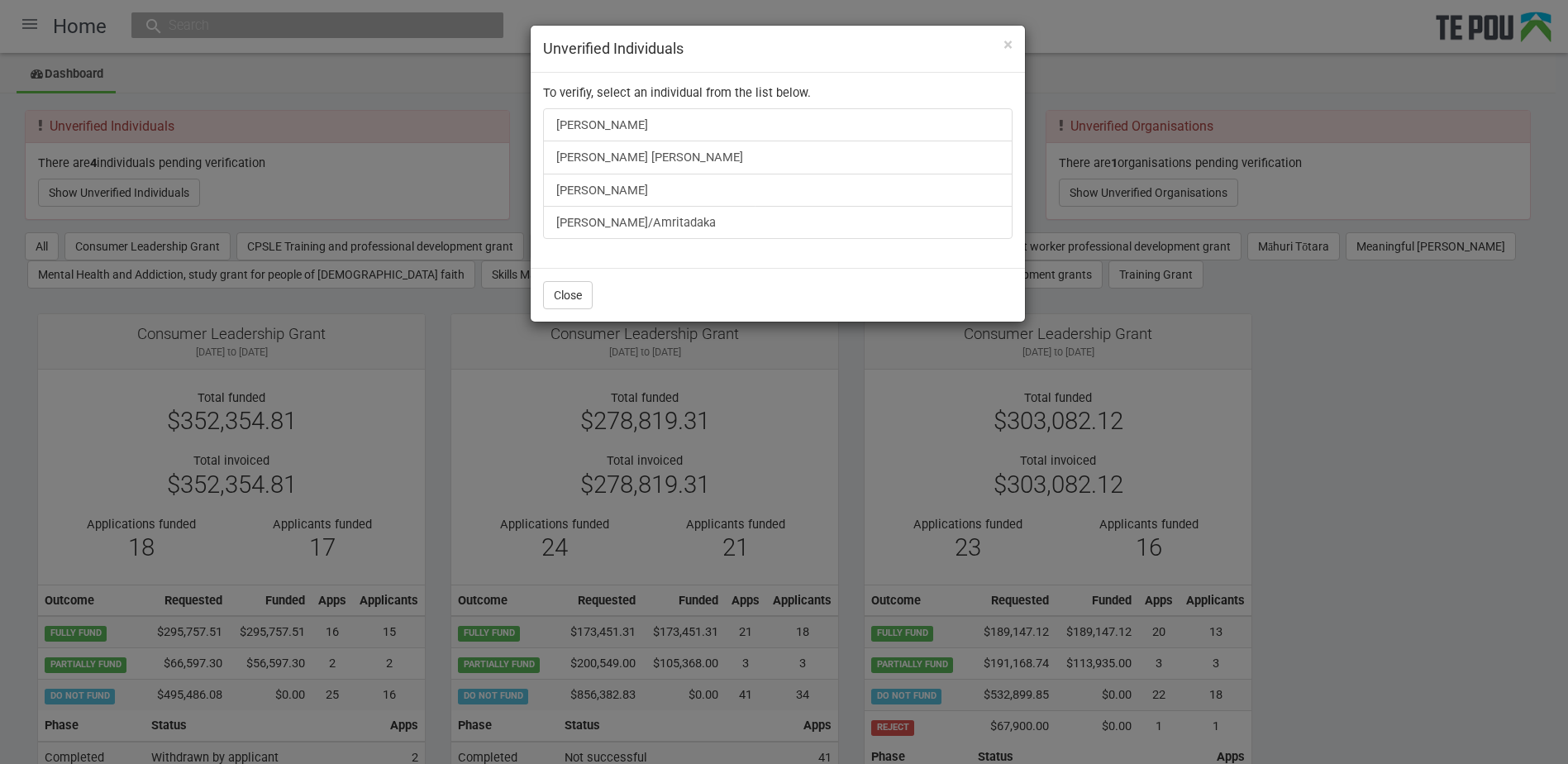
drag, startPoint x: 1539, startPoint y: 418, endPoint x: 1039, endPoint y: 13, distance: 643.4
click at [1538, 418] on div "× Unverified Individuals To verifiy, select an individual from the list below. …" at bounding box center [784, 382] width 1568 height 764
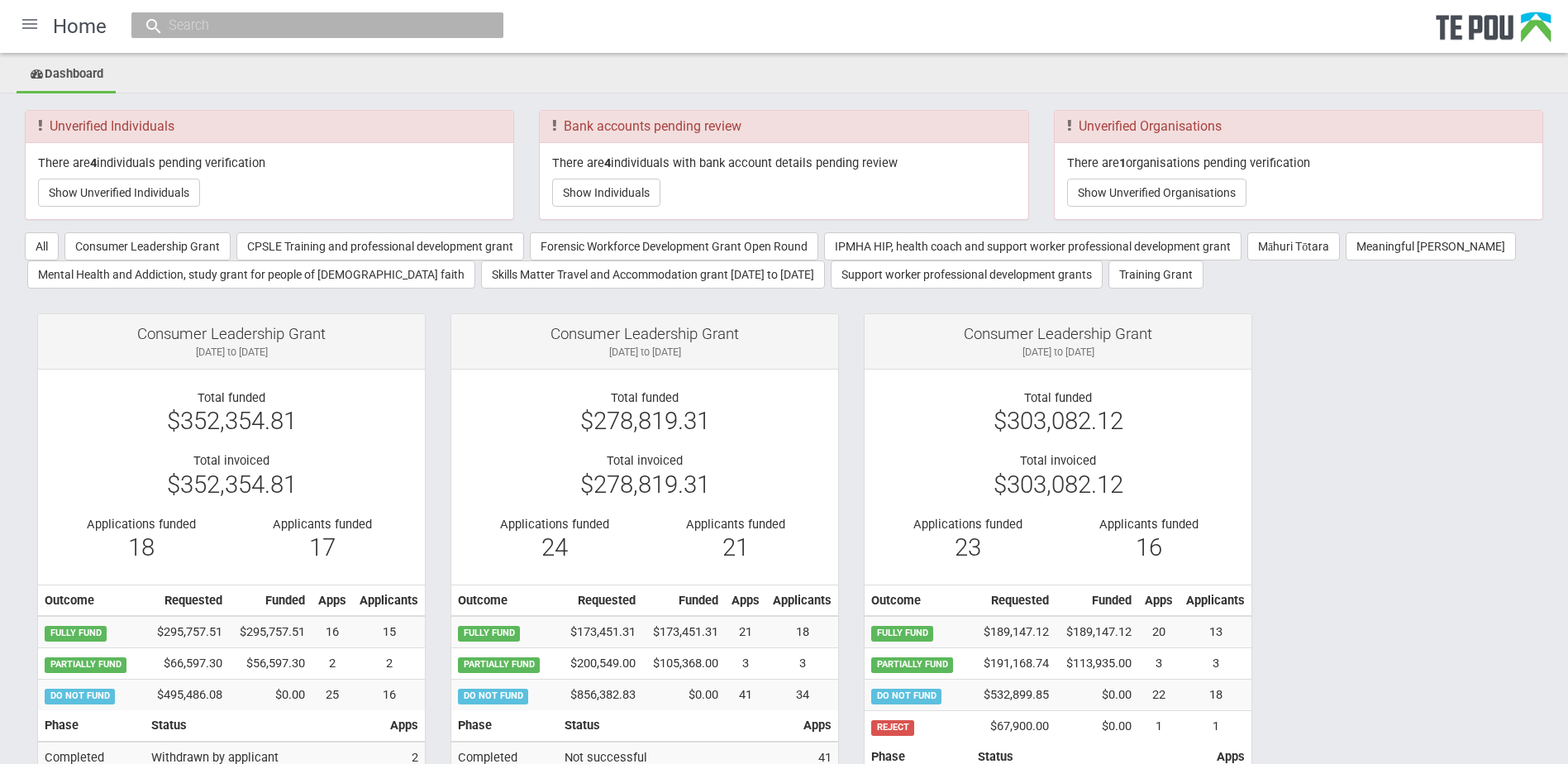
click at [1258, 524] on div "Consumer Leadership Grant 1 Sep 2023 to 9 Oct 2023 Total funded $303,082.12 Tot…" at bounding box center [1058, 626] width 413 height 626
click at [14, 28] on div at bounding box center [30, 23] width 40 height 40
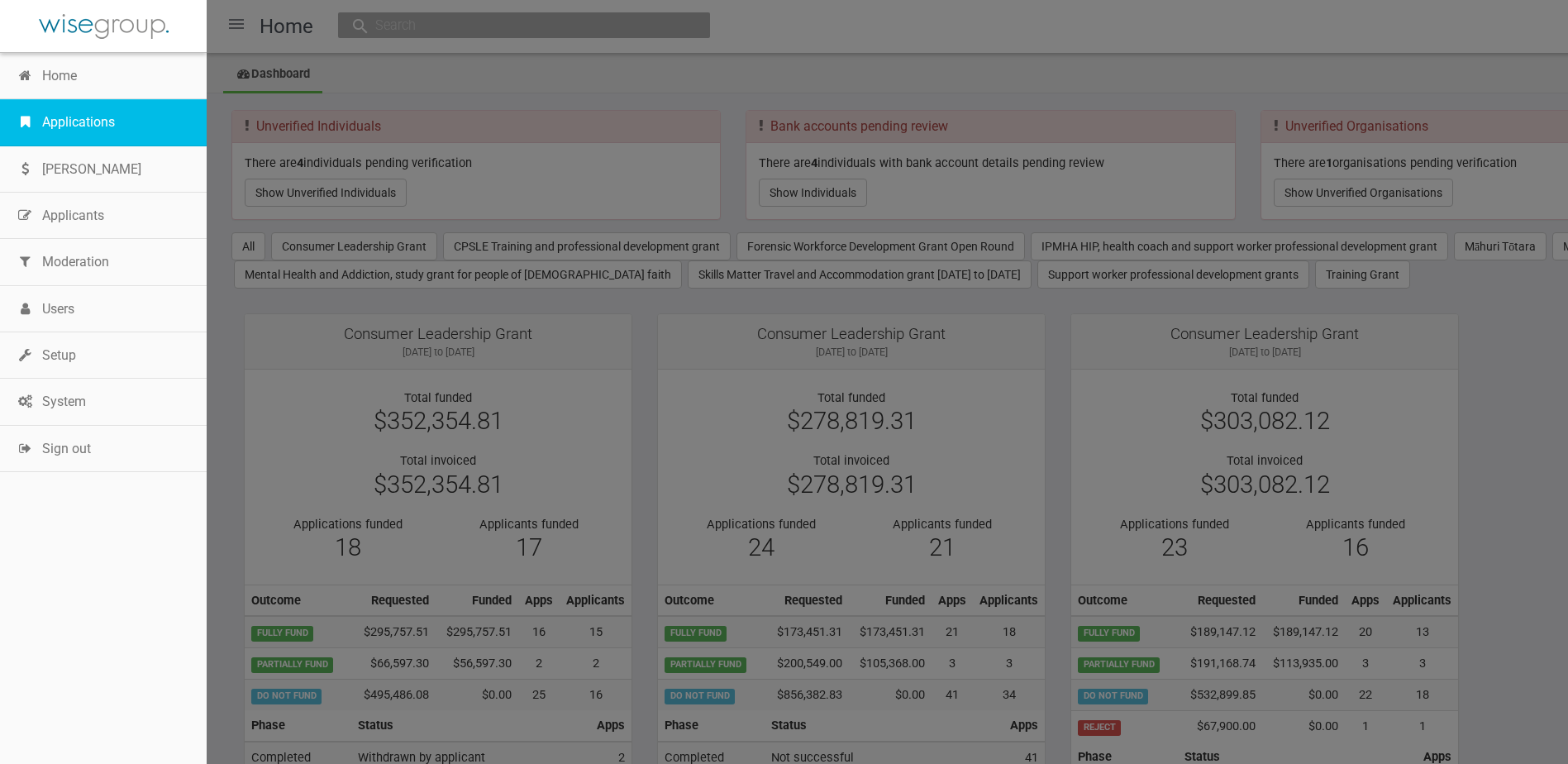
click at [46, 114] on link "Applications" at bounding box center [103, 122] width 206 height 46
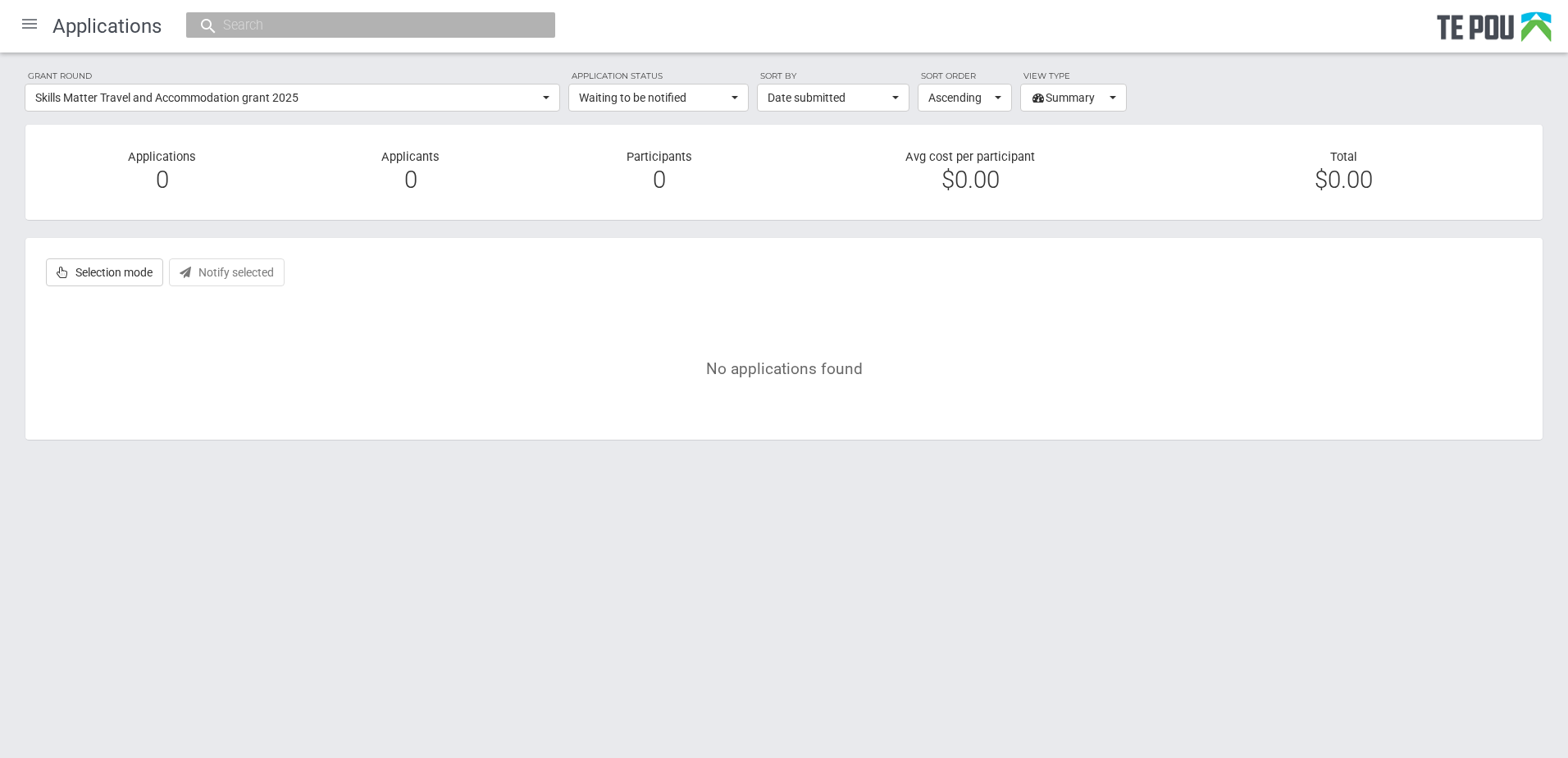
click at [433, 113] on div "Grant round Skills Matter Travel and Accommodation grant 2025 All All [PERSON_N…" at bounding box center [784, 262] width 1568 height 421
click at [813, 99] on span "Date submitted" at bounding box center [828, 97] width 120 height 17
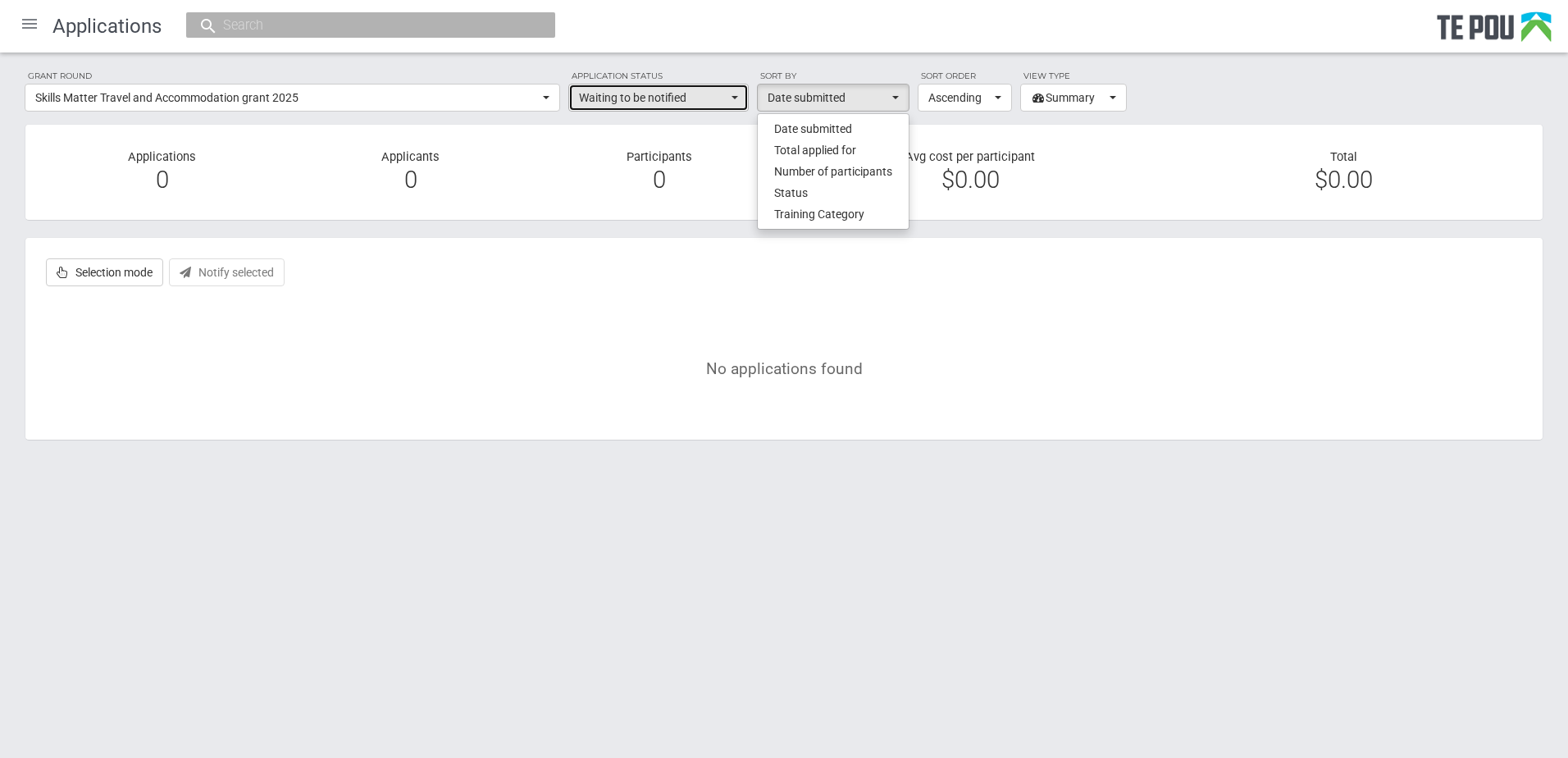
click at [687, 93] on span "Waiting to be notified" at bounding box center [653, 97] width 149 height 17
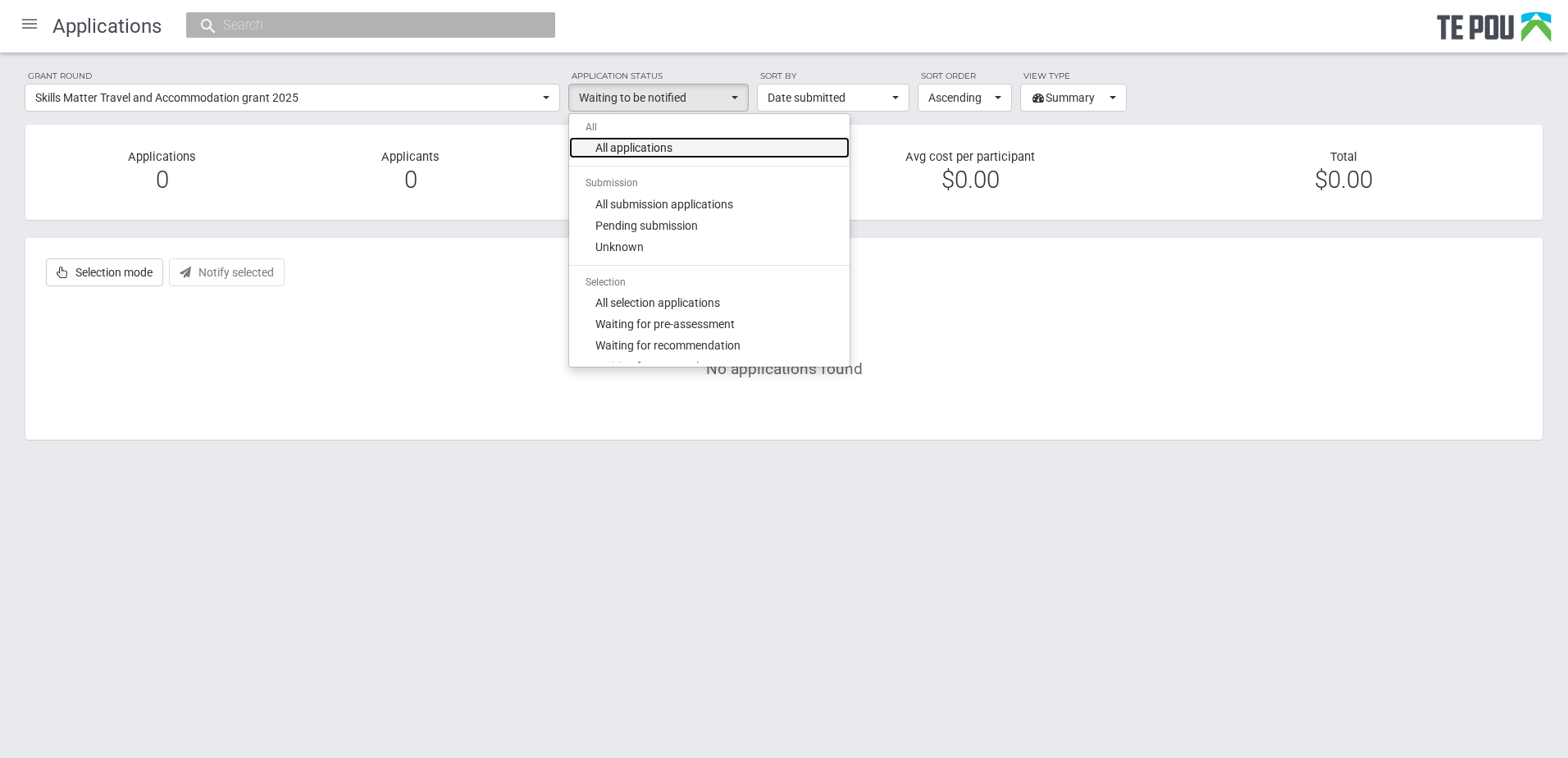
click at [700, 149] on link "All applications" at bounding box center [709, 147] width 281 height 21
select select "all"
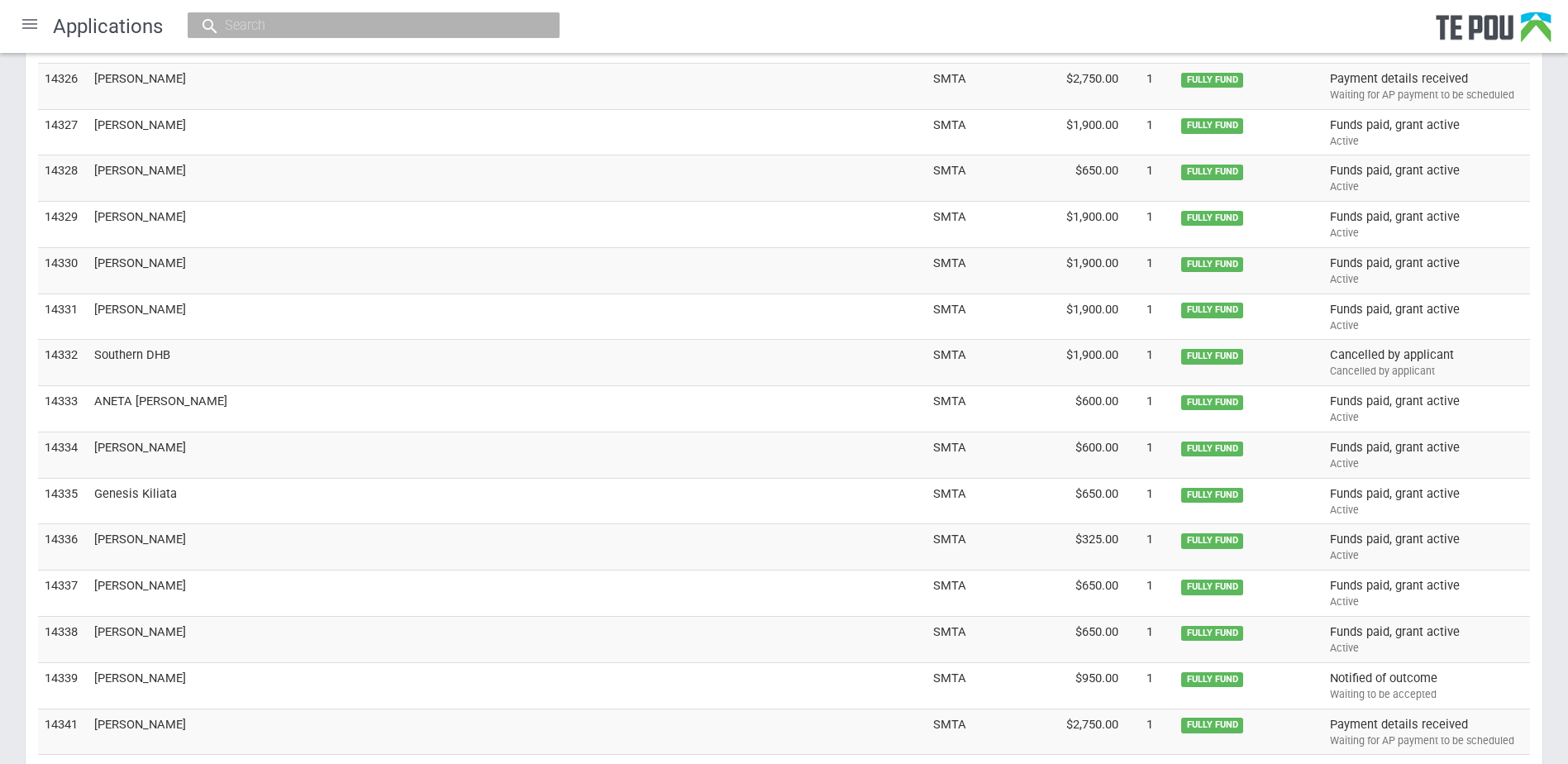
scroll to position [5128, 0]
